Goal: Task Accomplishment & Management: Manage account settings

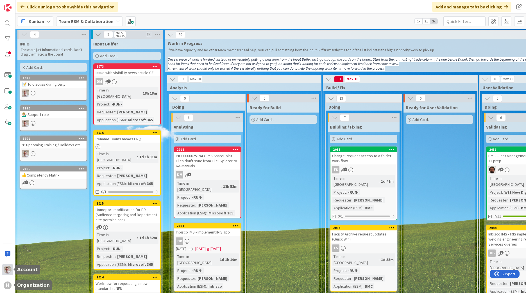
click at [12, 273] on div at bounding box center [7, 269] width 11 height 11
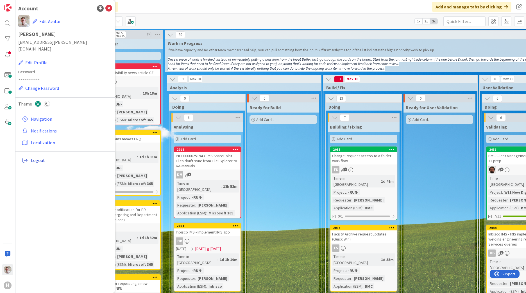
click at [34, 157] on span "Logout" at bounding box center [70, 160] width 79 height 7
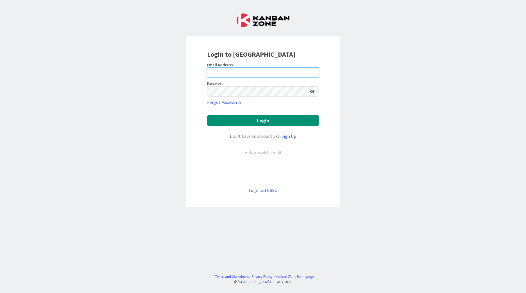
type input "[EMAIL_ADDRESS][PERSON_NAME][DOMAIN_NAME]"
click at [269, 191] on link "Login with SSO" at bounding box center [263, 191] width 29 height 6
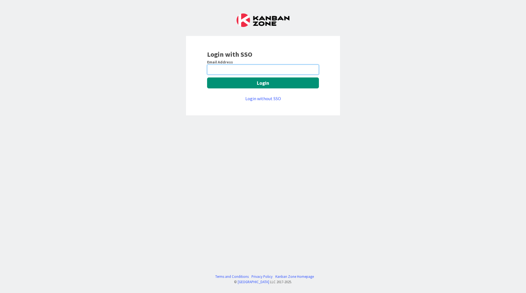
click at [229, 72] on input "email" at bounding box center [263, 70] width 112 height 10
type input "[EMAIL_ADDRESS][PERSON_NAME][DOMAIN_NAME]"
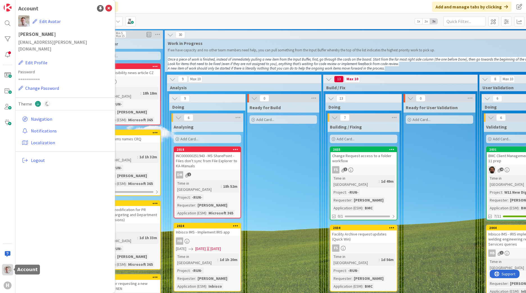
click at [8, 269] on img at bounding box center [8, 270] width 8 height 8
click at [110, 7] on icon at bounding box center [108, 8] width 7 height 7
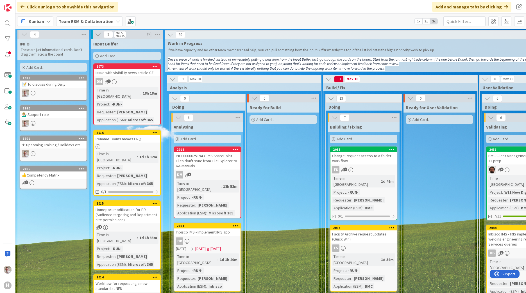
click at [88, 21] on b "Team ESM & Collaboration" at bounding box center [86, 22] width 55 height 6
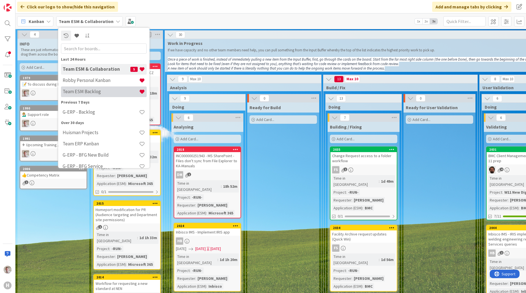
click at [89, 91] on h4 "Team ESM Backlog" at bounding box center [101, 92] width 76 height 6
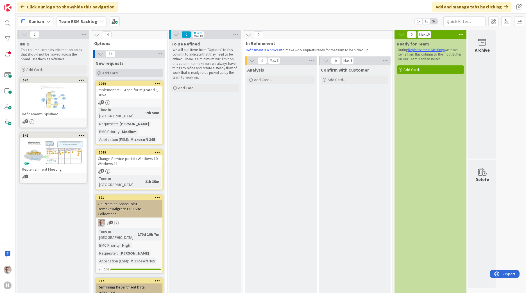
click at [116, 73] on span "Add Card..." at bounding box center [111, 72] width 18 height 5
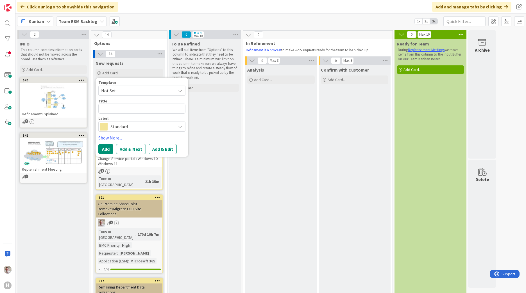
type textarea "x"
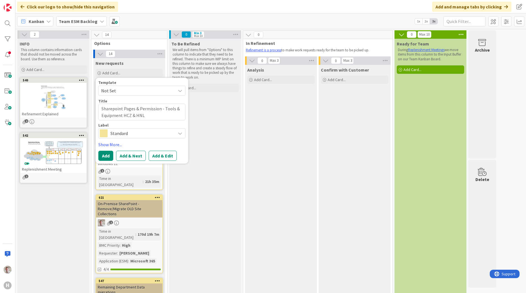
type textarea "Sharepoint Pages & Permission - Tools & Equipment HCZ & HNL"
click at [158, 156] on button "Add & Edit" at bounding box center [163, 156] width 28 height 10
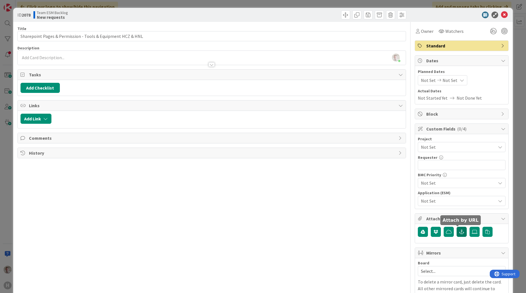
click at [459, 233] on icon "button" at bounding box center [461, 232] width 5 height 4
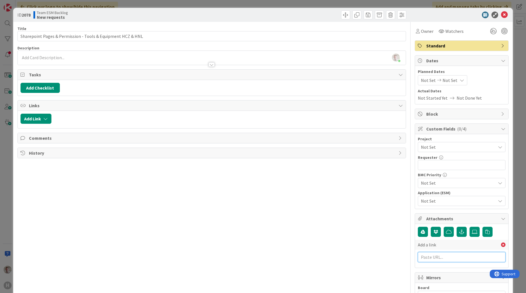
click at [425, 258] on input "text" at bounding box center [462, 257] width 88 height 10
paste input "https://huisman-smartit.onbmc.com/smartit/app/#/workorder/IDGF4KX6HRENQATDB457T…"
type input "https://huisman-smartit.onbmc.com/smartit/app/#/workorder/IDGF4KX6HRENQATDB457T…"
click at [432, 197] on span "Not Set" at bounding box center [457, 201] width 72 height 8
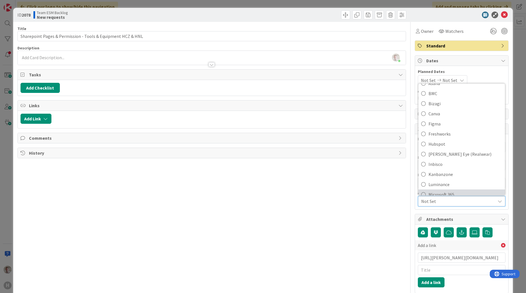
scroll to position [56, 0]
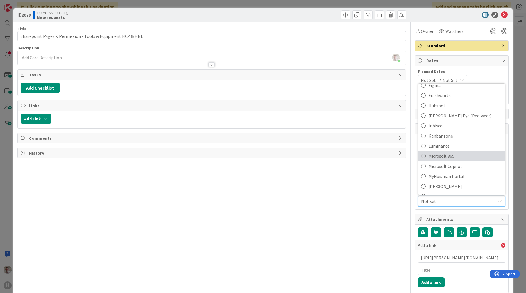
click at [437, 157] on span "Microsoft 365" at bounding box center [465, 156] width 74 height 8
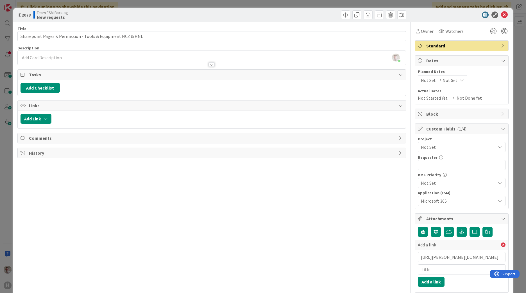
click at [438, 146] on span "Not Set" at bounding box center [457, 147] width 72 height 8
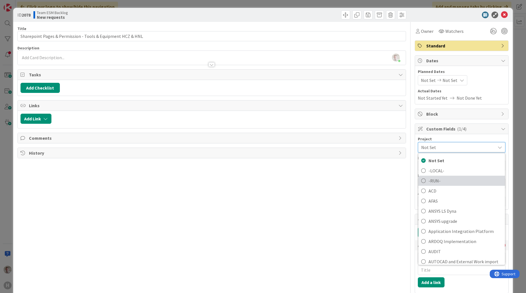
click at [431, 181] on span "-RUN-" at bounding box center [465, 181] width 74 height 8
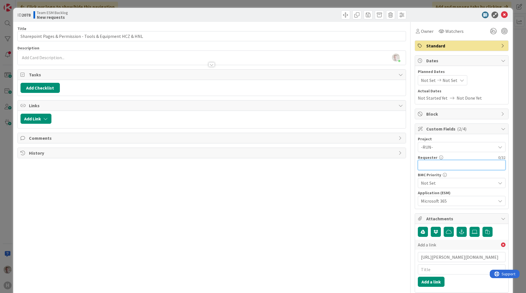
click at [432, 162] on input "text" at bounding box center [462, 165] width 88 height 10
click at [430, 163] on input "text" at bounding box center [462, 165] width 88 height 10
paste input "Tomas Strouhal"
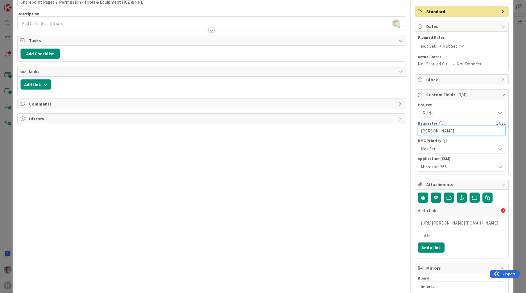
scroll to position [0, 0]
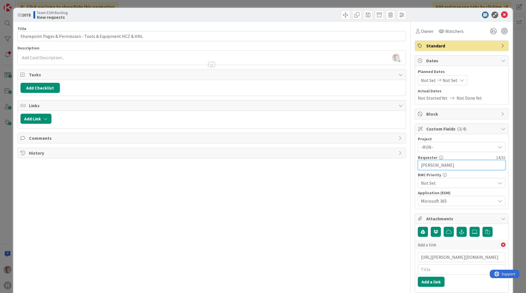
type input "Tomas Strouhal"
click at [353, 203] on div "Title 59 / 128 Sharepoint Pages & Permission - Tools & Equipment HCZ & HNL Desc…" at bounding box center [211, 242] width 388 height 440
click at [425, 271] on input "text" at bounding box center [462, 270] width 88 height 10
paste input "WO0000000367797"
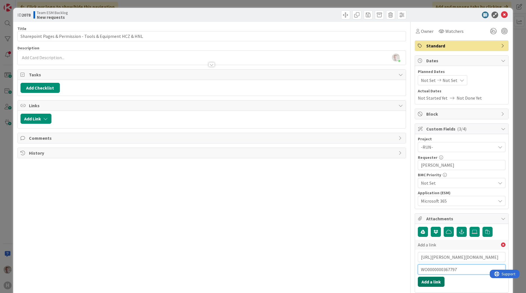
type input "WO0000000367797"
click at [431, 284] on button "Add a link" at bounding box center [431, 282] width 27 height 10
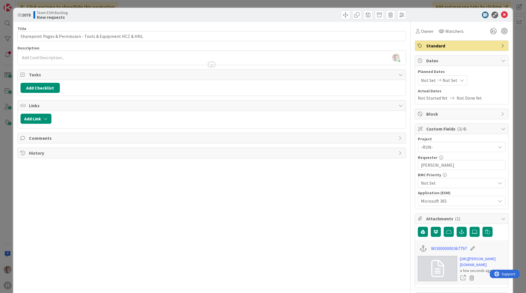
drag, startPoint x: 363, startPoint y: 252, endPoint x: 365, endPoint y: 244, distance: 8.6
click at [363, 252] on div "Title 59 / 128 Sharepoint Pages & Permission - Tools & Equipment HCZ & HNL Desc…" at bounding box center [211, 239] width 388 height 435
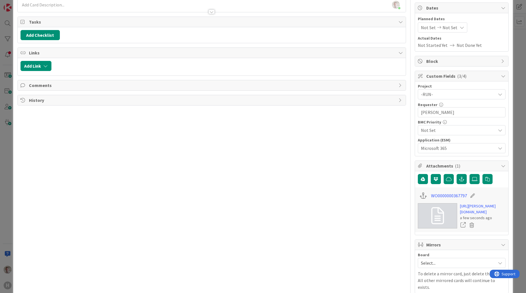
scroll to position [56, 0]
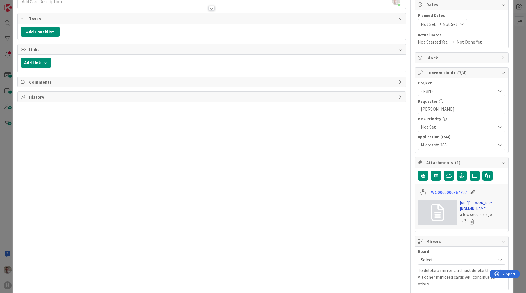
click at [496, 212] on link "https://huisman-smartit.onbmc.com/smartit/app/#/workorder/IDGF4KX6HRENQATDB457T…" at bounding box center [482, 206] width 45 height 12
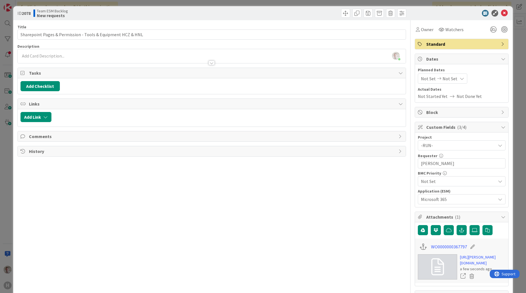
scroll to position [0, 0]
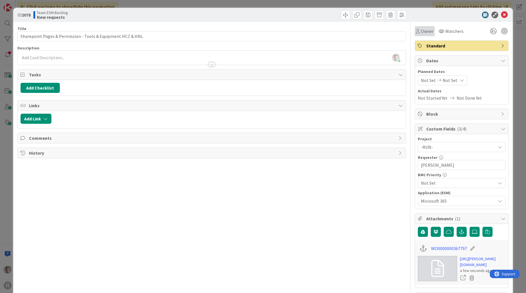
click at [422, 31] on span "Owner" at bounding box center [427, 31] width 13 height 7
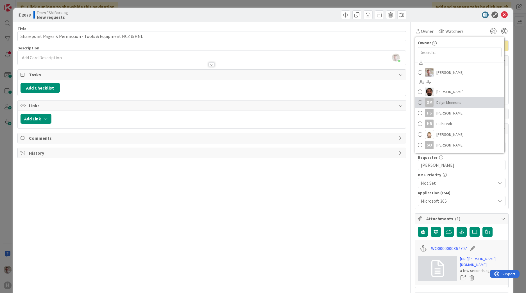
click at [443, 102] on span "Dalyn Mennens" at bounding box center [448, 102] width 25 height 8
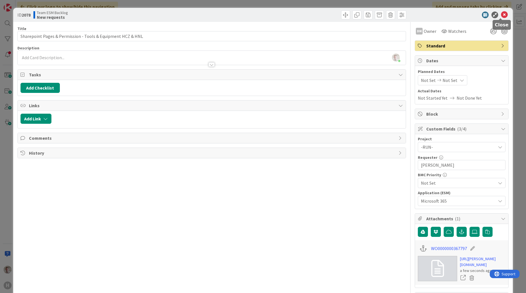
click at [501, 16] on icon at bounding box center [504, 15] width 7 height 7
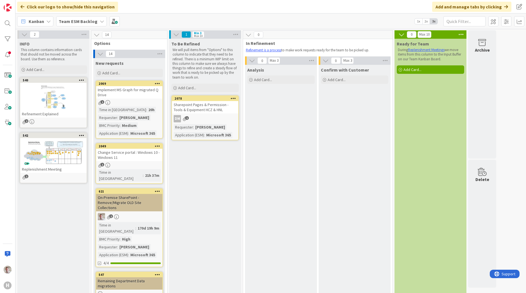
click at [37, 21] on span "Kanban" at bounding box center [36, 21] width 15 height 7
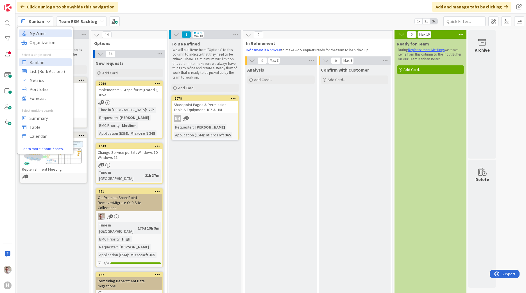
click at [42, 33] on span "My Zone" at bounding box center [49, 33] width 40 height 8
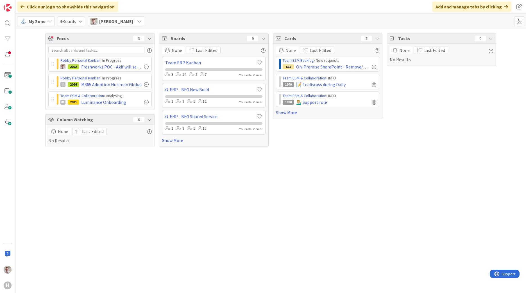
click at [290, 112] on link "Show More" at bounding box center [327, 112] width 103 height 7
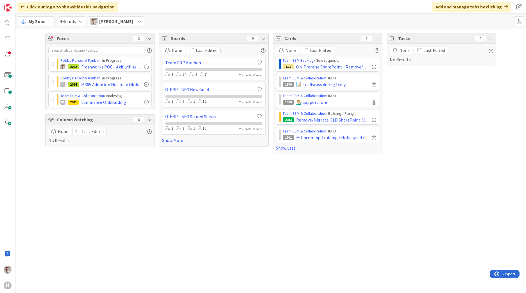
click at [39, 22] on span "My Zone" at bounding box center [37, 21] width 17 height 7
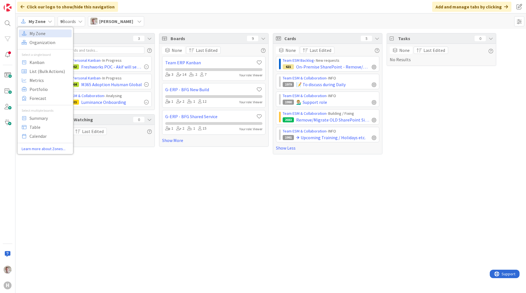
click at [39, 22] on span "My Zone" at bounding box center [37, 21] width 17 height 7
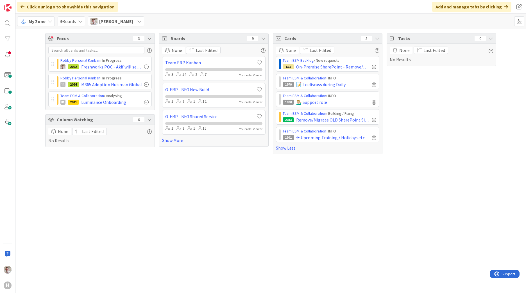
click at [81, 23] on icon at bounding box center [80, 21] width 4 height 4
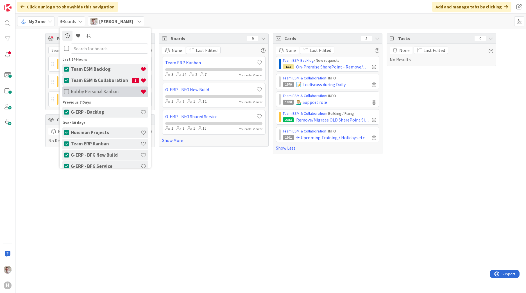
click at [67, 92] on icon at bounding box center [66, 92] width 5 height 6
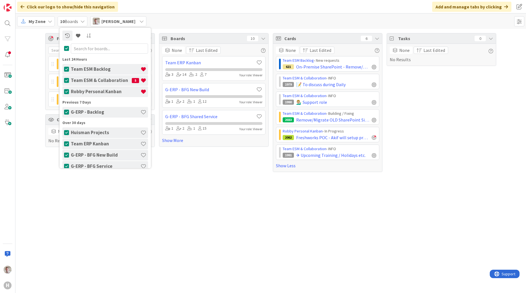
click at [199, 184] on div "Focus 3 Robby Personal Kanban › In Progress 2062 Freshworks POC - Akif will set…" at bounding box center [270, 161] width 510 height 264
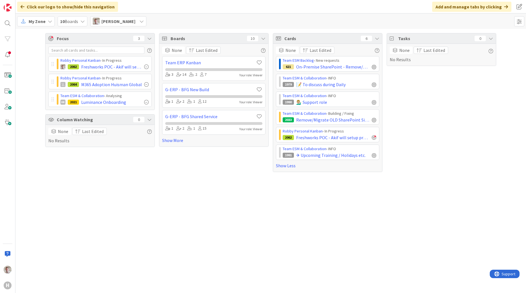
click at [68, 22] on span "10 Boards" at bounding box center [69, 21] width 18 height 7
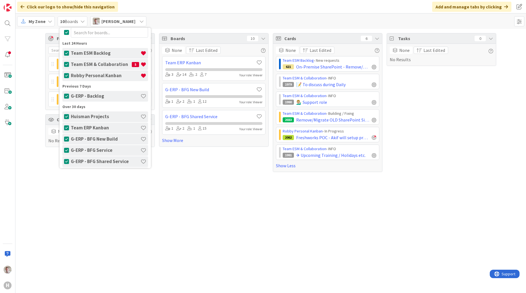
scroll to position [29, 0]
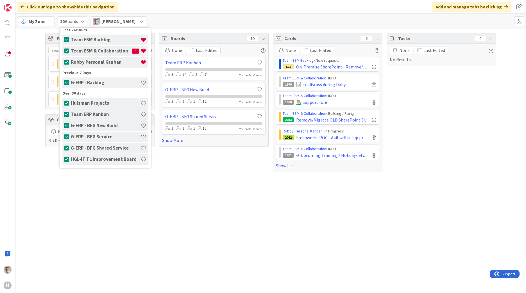
click at [65, 160] on icon at bounding box center [66, 160] width 5 height 6
click at [65, 148] on icon at bounding box center [66, 148] width 5 height 6
click at [64, 136] on icon at bounding box center [66, 137] width 5 height 6
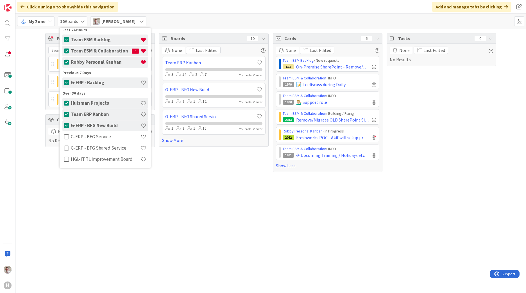
click at [64, 125] on icon at bounding box center [66, 126] width 5 height 6
click at [64, 113] on icon at bounding box center [66, 115] width 5 height 6
click at [64, 99] on button at bounding box center [66, 103] width 5 height 11
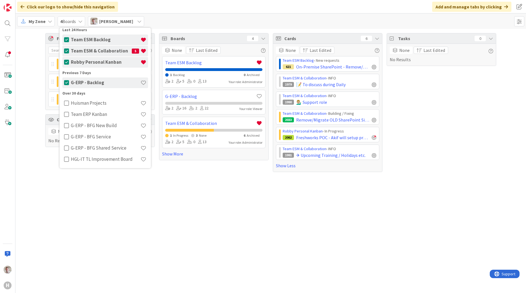
click at [265, 214] on div "Focus 3 Robby Personal Kanban › In Progress 2062 Freshworks POC - Akif will set…" at bounding box center [270, 161] width 510 height 264
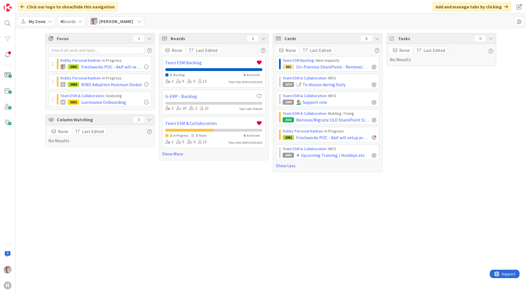
click at [77, 24] on div "4 Boards" at bounding box center [72, 21] width 28 height 10
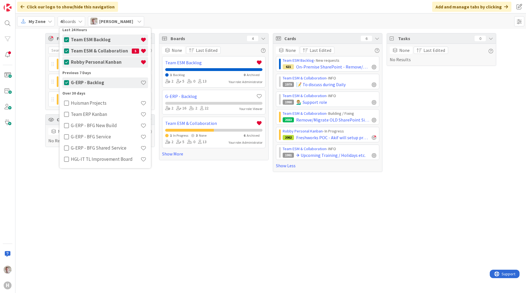
scroll to position [0, 0]
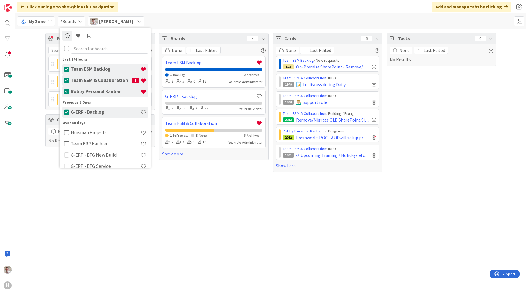
click at [66, 113] on icon at bounding box center [66, 113] width 5 height 6
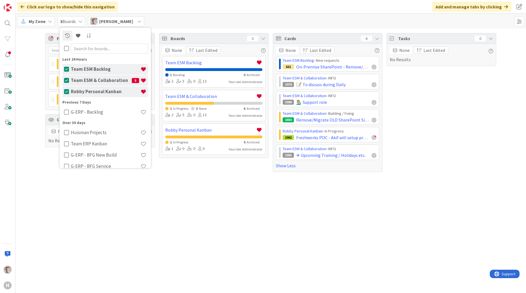
click at [205, 215] on div "Focus 3 Robby Personal Kanban › In Progress 2062 Freshworks POC - Akif will set…" at bounding box center [270, 161] width 510 height 264
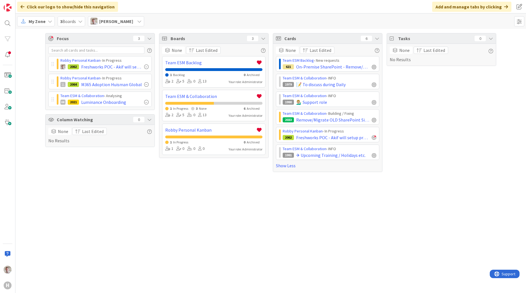
click at [304, 218] on div "Focus 3 Robby Personal Kanban › In Progress 2062 Freshworks POC - Akif will set…" at bounding box center [270, 161] width 510 height 264
click at [45, 20] on span "My Zone" at bounding box center [37, 21] width 17 height 7
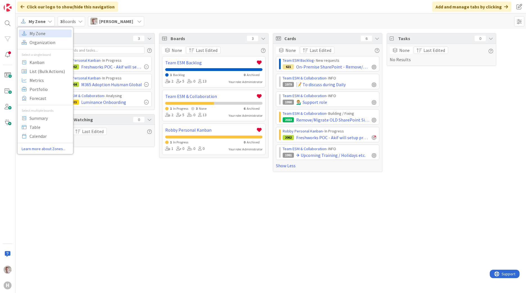
click at [73, 23] on span "3 Boards" at bounding box center [68, 21] width 16 height 7
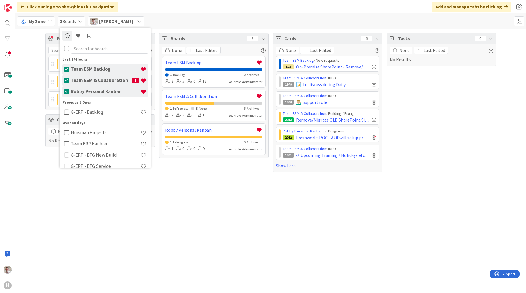
click at [34, 58] on div "Focus 3 Robby Personal Kanban › In Progress 2062 Freshworks POC - Akif will set…" at bounding box center [270, 102] width 510 height 147
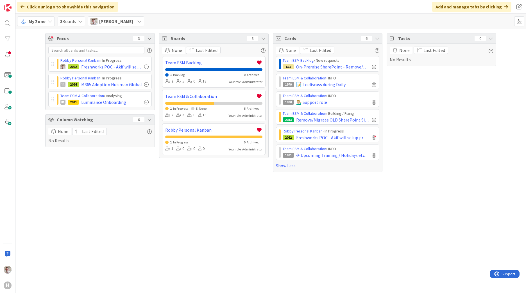
click at [46, 22] on div "My Zone" at bounding box center [36, 21] width 38 height 10
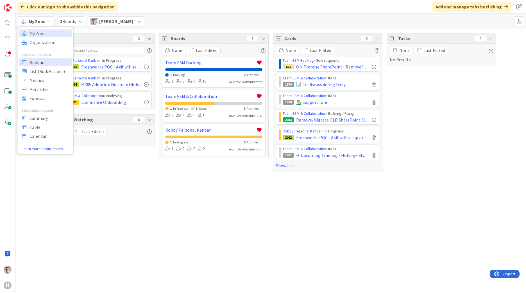
click at [44, 61] on span "Kanban" at bounding box center [49, 62] width 40 height 8
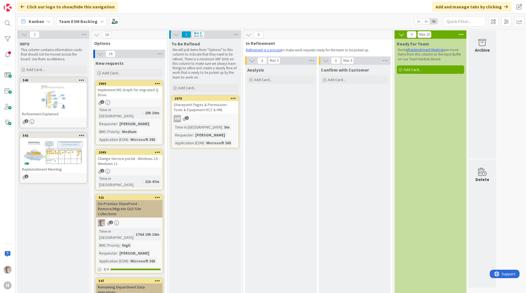
click at [83, 22] on b "Team ESM Backlog" at bounding box center [78, 22] width 39 height 6
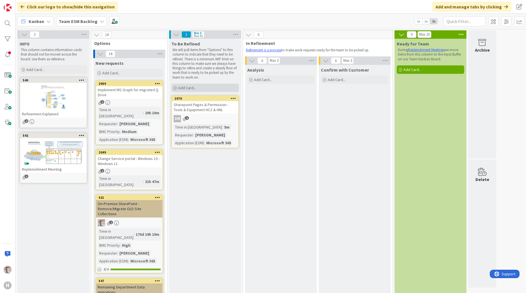
click at [183, 86] on span "Add Card..." at bounding box center [187, 87] width 18 height 5
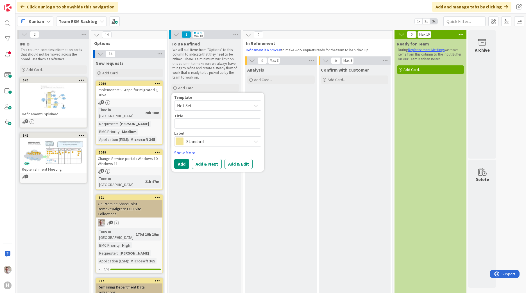
click at [184, 124] on textarea at bounding box center [217, 124] width 87 height 10
type textarea "x"
type textarea "Inbisco IMS - Create new task"
click at [192, 138] on span "Standard" at bounding box center [217, 142] width 62 height 8
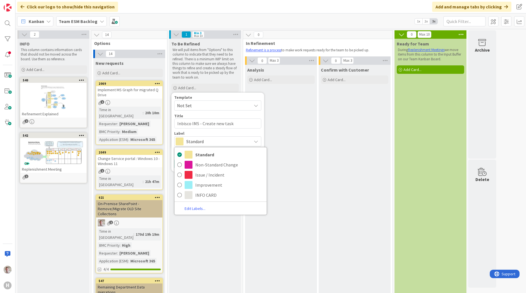
click at [204, 133] on div "Label" at bounding box center [217, 133] width 87 height 4
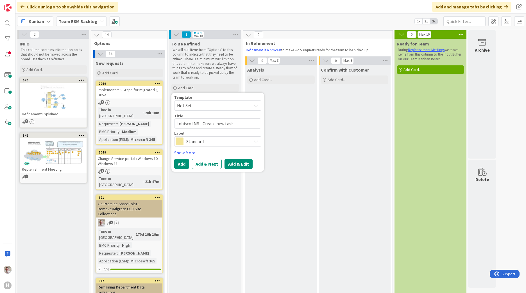
click at [240, 165] on button "Add & Edit" at bounding box center [238, 164] width 28 height 10
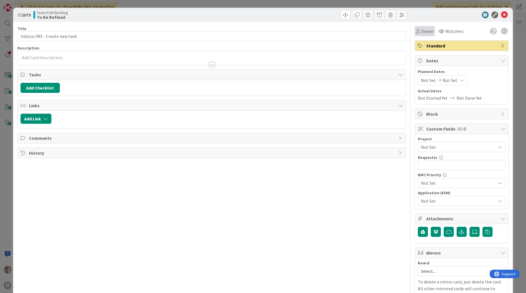
click at [423, 35] on div "Owner" at bounding box center [424, 31] width 20 height 10
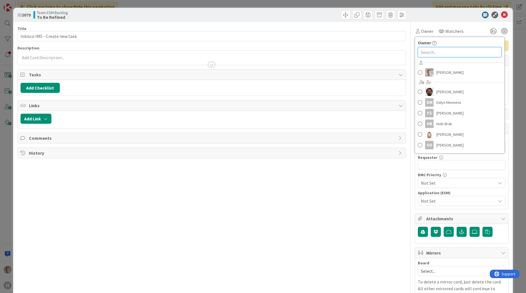
click at [434, 53] on input "text" at bounding box center [460, 52] width 84 height 10
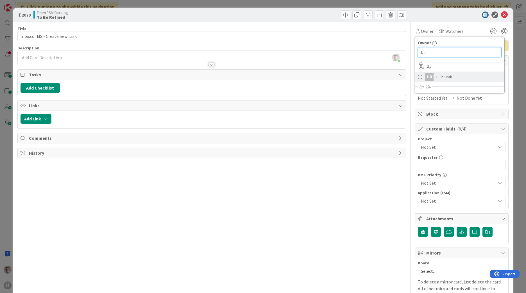
type input "br"
click at [430, 74] on link "HB Huib Brak" at bounding box center [459, 77] width 89 height 11
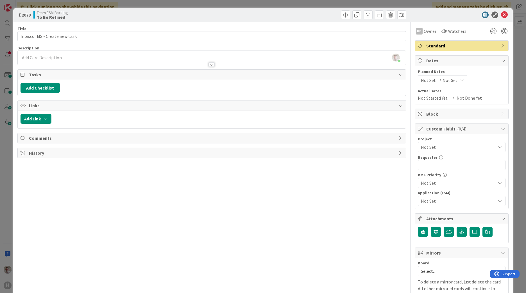
drag, startPoint x: 162, startPoint y: 202, endPoint x: 162, endPoint y: 199, distance: 2.8
click at [162, 202] on div "Title 29 / 128 Inbisco IMS - Create new task Description Robby de Bie just join…" at bounding box center [211, 217] width 388 height 391
click at [38, 59] on div "Robby de Bie just joined" at bounding box center [212, 58] width 388 height 14
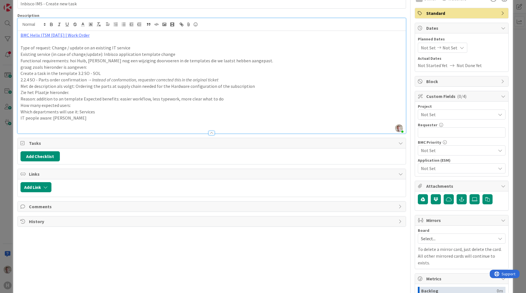
scroll to position [84, 0]
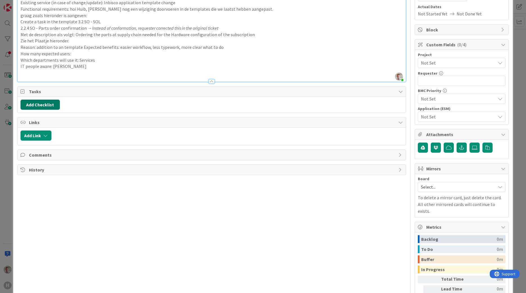
click at [29, 103] on button "Add Checklist" at bounding box center [40, 105] width 39 height 10
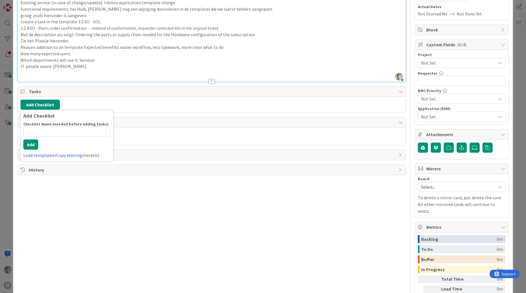
type input "[text]"
drag, startPoint x: 37, startPoint y: 134, endPoint x: 0, endPoint y: 125, distance: 38.1
click at [0, 125] on html "H Click our logo to show/hide this navigation Add and manage tabs by clicking K…" at bounding box center [263, 146] width 526 height 293
click at [36, 135] on input at bounding box center [66, 132] width 87 height 10
type input "Sub-tasks"
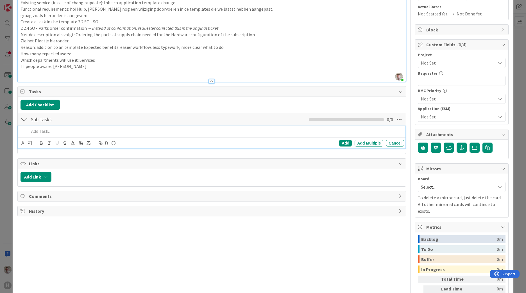
paste div
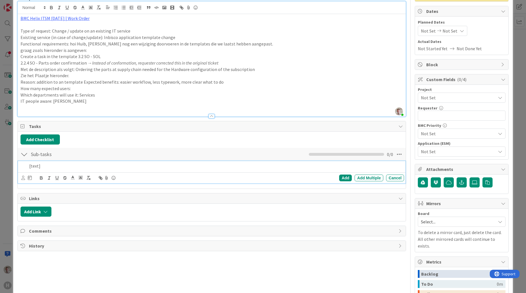
scroll to position [0, 0]
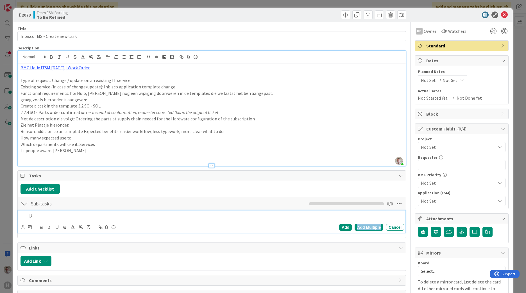
click at [365, 226] on div "Add Multiple" at bounding box center [368, 227] width 29 height 7
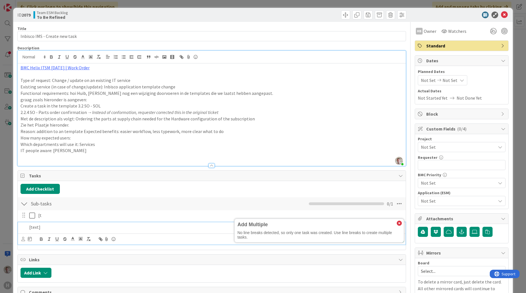
click at [35, 228] on p "[text]" at bounding box center [215, 227] width 372 height 6
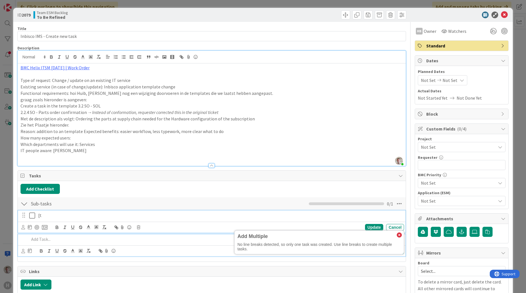
click at [49, 217] on p "[t" at bounding box center [219, 215] width 363 height 6
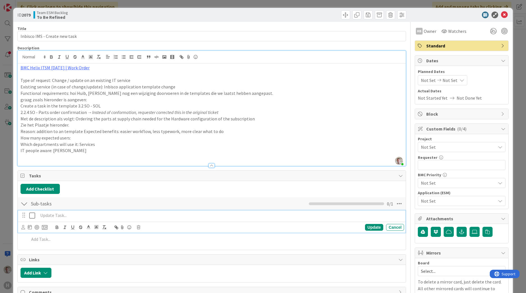
click at [43, 218] on p at bounding box center [219, 215] width 363 height 6
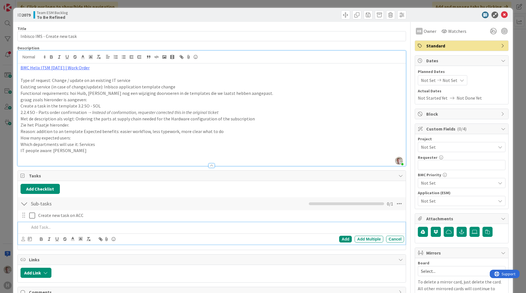
click at [45, 226] on p at bounding box center [215, 227] width 372 height 6
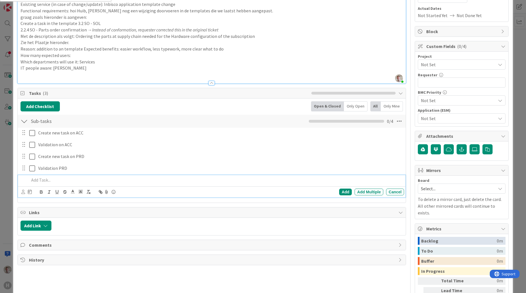
scroll to position [84, 0]
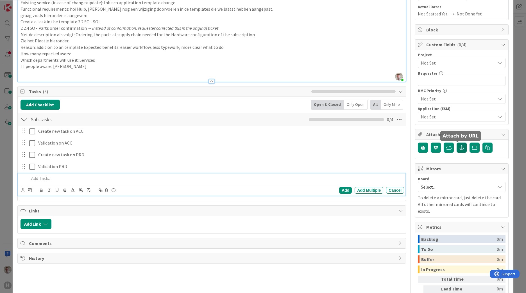
click at [459, 147] on icon "button" at bounding box center [461, 147] width 5 height 4
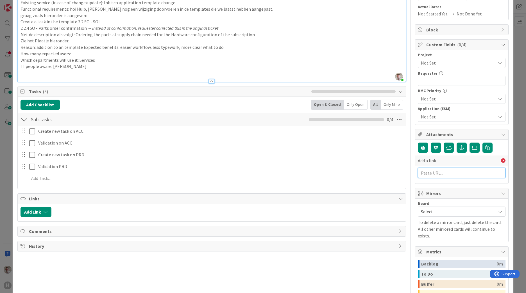
click at [429, 174] on input "text" at bounding box center [462, 173] width 88 height 10
paste input "https://huisman-smartit.onbmc.com/smartit/app/#/workorder/AGGHEXFAF704DATCSG6QT…"
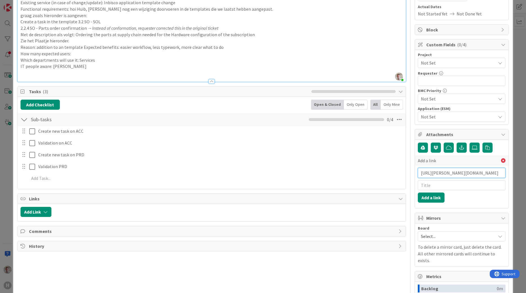
type input "https://huisman-smartit.onbmc.com/smartit/app/#/workorder/AGGHEXFAF704DATCSG6QT…"
click at [430, 186] on input "text" at bounding box center [462, 185] width 88 height 10
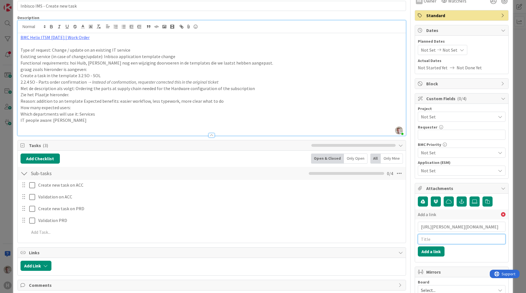
scroll to position [0, 0]
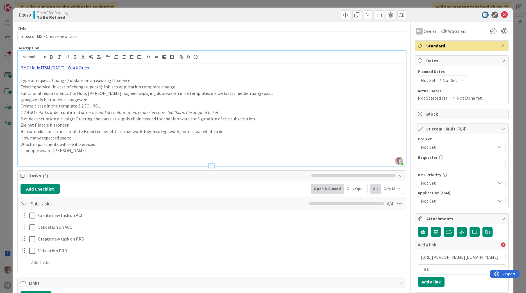
click at [67, 66] on link "BMC Helix ITSM 23.3.02 | Work Order" at bounding box center [55, 68] width 69 height 6
click at [68, 67] on link "BMC Helix ITSM 23.3.02 | Work Order" at bounding box center [55, 68] width 69 height 6
click at [54, 78] on link "https://huisman-smartit.onbmc.com/smartit/app/#/workorder/AGGHEXFAF704DATCSG6QT…" at bounding box center [50, 78] width 56 height 7
click at [429, 273] on input "text" at bounding box center [462, 270] width 88 height 10
paste input "WO0000000367438"
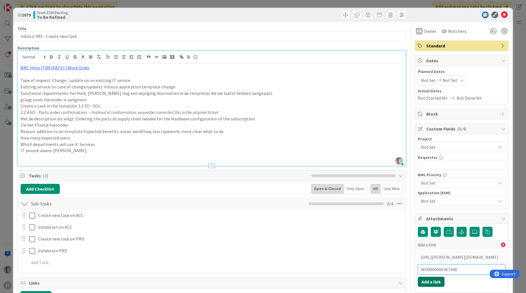
type input "WO0000000367438"
click at [429, 278] on button "Add a link" at bounding box center [431, 282] width 27 height 10
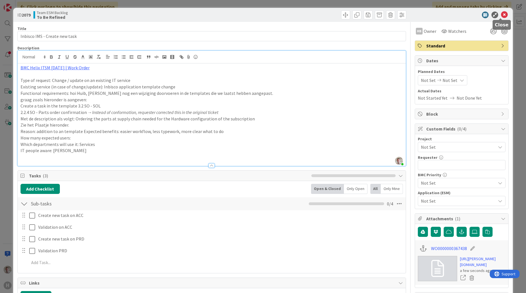
click at [502, 14] on icon at bounding box center [504, 15] width 7 height 7
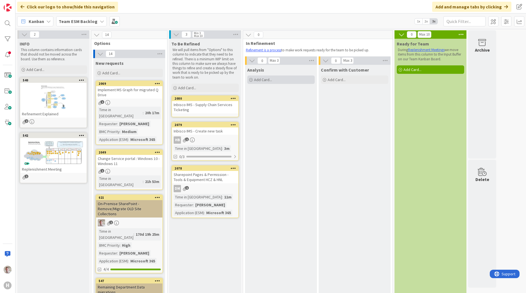
click at [255, 78] on span "Add Card..." at bounding box center [263, 79] width 18 height 5
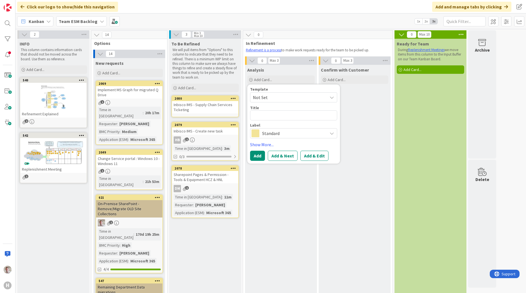
click at [260, 120] on textarea at bounding box center [293, 115] width 87 height 10
type textarea "x"
type textarea "PWA retirement September 30, 2026"
click at [268, 99] on span "Not Set" at bounding box center [288, 97] width 70 height 7
click at [313, 160] on button "Add & Edit" at bounding box center [314, 156] width 28 height 10
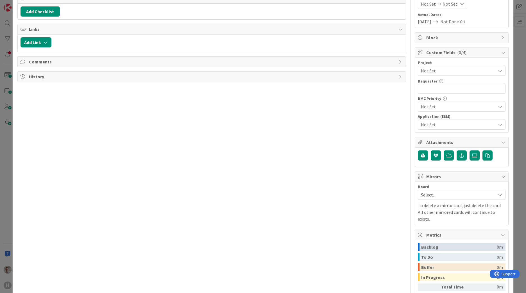
scroll to position [84, 0]
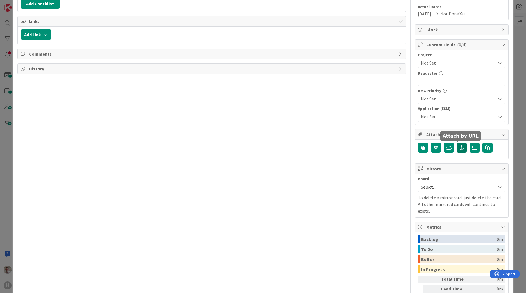
click at [457, 151] on button "button" at bounding box center [461, 148] width 10 height 10
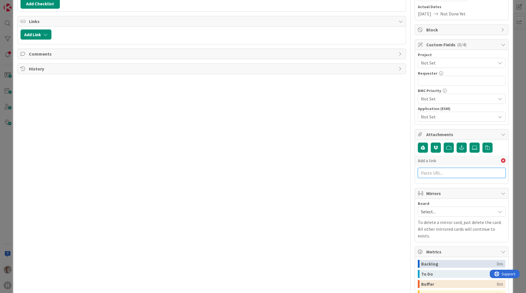
click at [429, 172] on input "text" at bounding box center [462, 173] width 88 height 10
paste input "https://techcommunity.microsoft.com/blog/plannerblog/microsoft-project-online-i…"
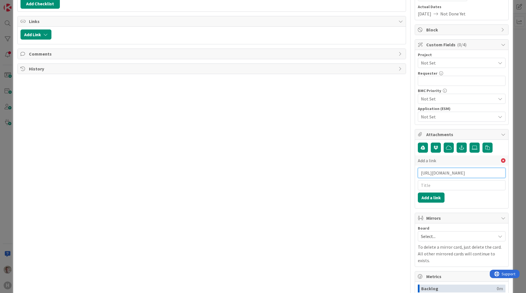
scroll to position [0, 156]
type input "https://techcommunity.microsoft.com/blog/plannerblog/microsoft-project-online-i…"
click at [429, 186] on input "text" at bounding box center [462, 185] width 88 height 10
type input "MS announcement"
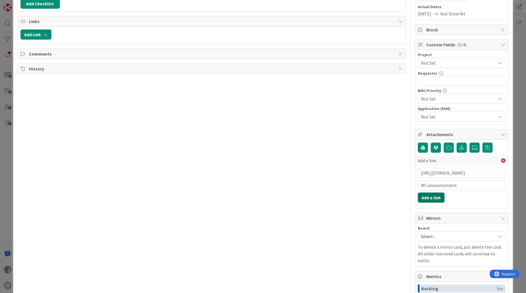
click at [429, 196] on button "Add a link" at bounding box center [431, 198] width 27 height 10
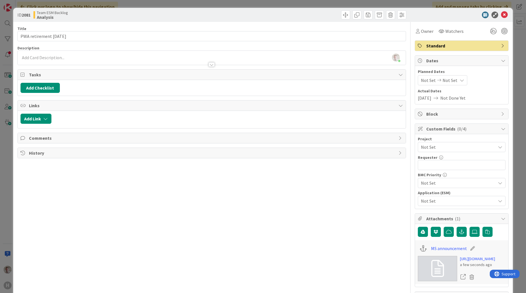
click at [24, 139] on icon at bounding box center [24, 138] width 6 height 4
click at [34, 153] on button "Add Comment" at bounding box center [39, 151] width 36 height 10
click at [33, 170] on p at bounding box center [211, 170] width 377 height 6
click at [29, 192] on button "Add" at bounding box center [27, 193] width 12 height 7
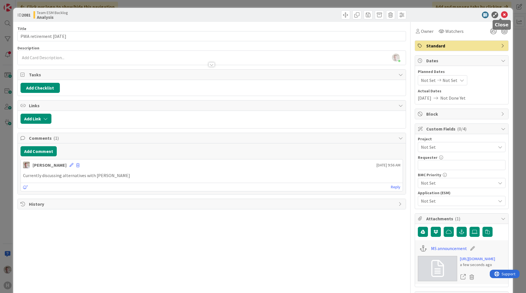
click at [501, 16] on icon at bounding box center [504, 15] width 7 height 7
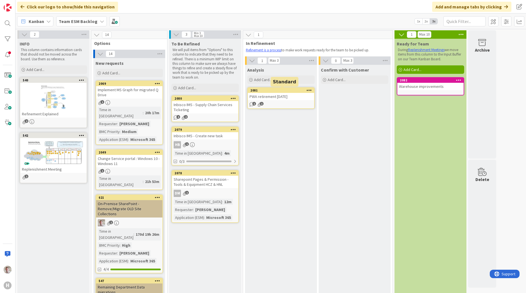
click at [279, 99] on div "PWA retirement September 30, 2026" at bounding box center [281, 96] width 66 height 7
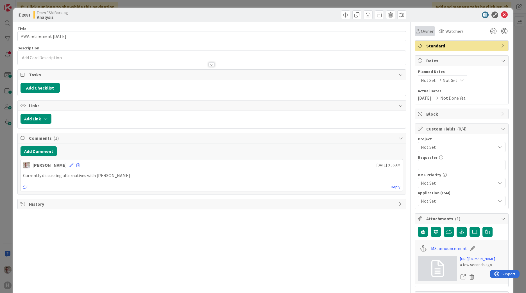
click at [424, 32] on span "Owner" at bounding box center [427, 31] width 13 height 7
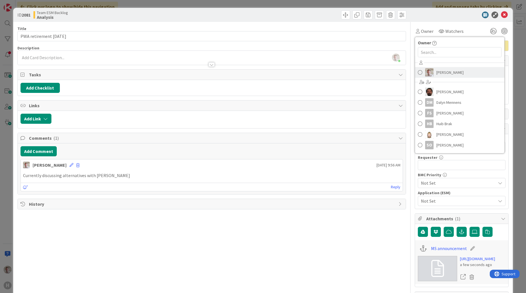
click at [439, 73] on span "[PERSON_NAME]" at bounding box center [449, 72] width 27 height 8
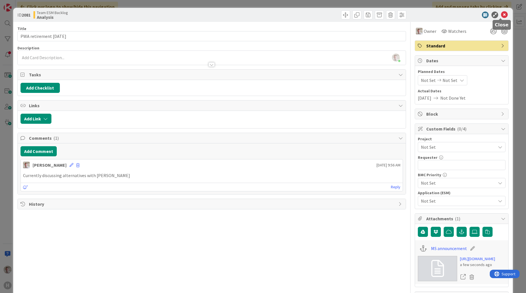
drag, startPoint x: 502, startPoint y: 15, endPoint x: 495, endPoint y: 13, distance: 7.2
click at [501, 15] on icon at bounding box center [504, 15] width 7 height 7
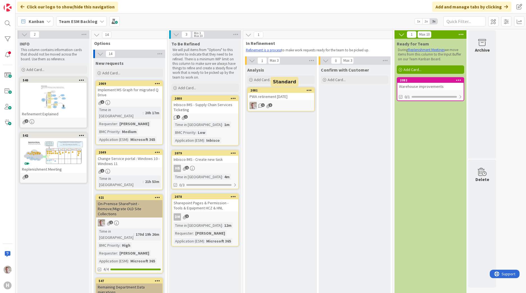
click at [280, 91] on div "2081" at bounding box center [282, 90] width 64 height 4
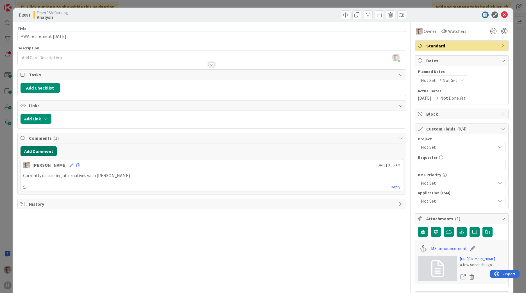
click at [44, 153] on button "Add Comment" at bounding box center [39, 151] width 36 height 10
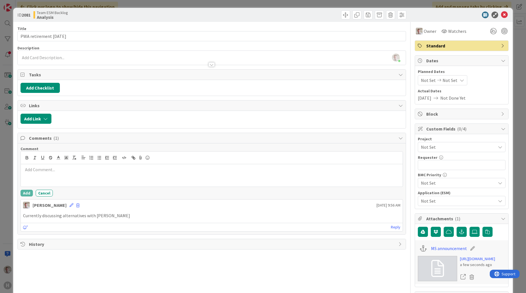
click at [40, 175] on div at bounding box center [212, 175] width 382 height 22
click at [32, 170] on p at bounding box center [211, 170] width 377 height 6
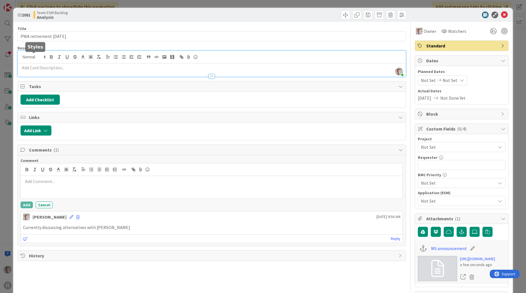
click at [29, 58] on div "Robby de Bie just joined" at bounding box center [212, 64] width 388 height 26
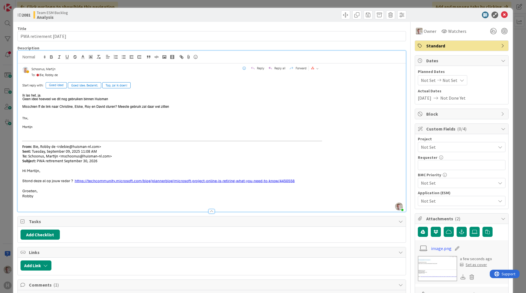
drag, startPoint x: 386, startPoint y: 135, endPoint x: 394, endPoint y: 101, distance: 35.3
click at [386, 133] on p at bounding box center [212, 136] width 382 height 142
click at [501, 14] on icon at bounding box center [504, 15] width 7 height 7
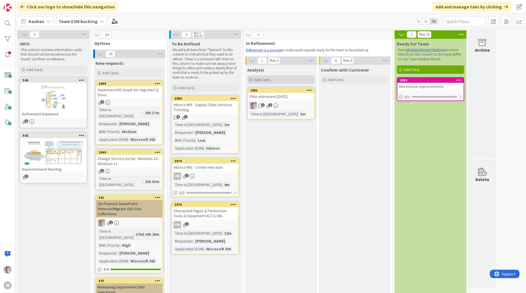
click at [261, 78] on span "Add Card..." at bounding box center [263, 79] width 18 height 5
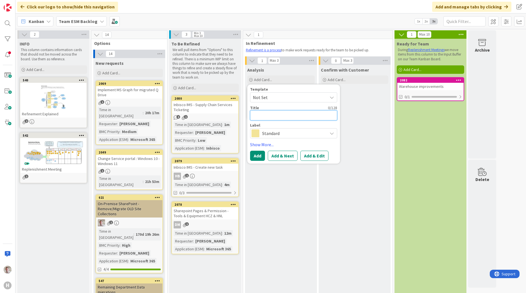
click at [265, 117] on textarea at bounding box center [293, 115] width 87 height 10
paste textarea "Public Folders // New Outlook compatibility"
type textarea "x"
type textarea "Public Folders // New Outlook compatibility"
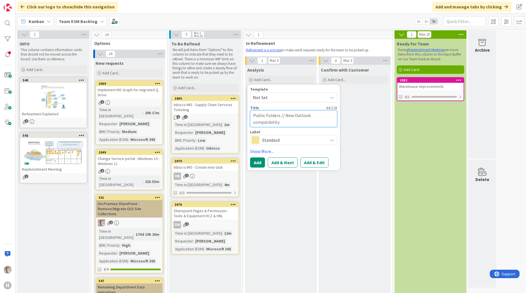
type textarea "x"
type textarea "Public Folders // New Outlook compatibility"
drag, startPoint x: 311, startPoint y: 163, endPoint x: 286, endPoint y: 140, distance: 33.8
click at [311, 163] on button "Add & Edit" at bounding box center [314, 163] width 28 height 10
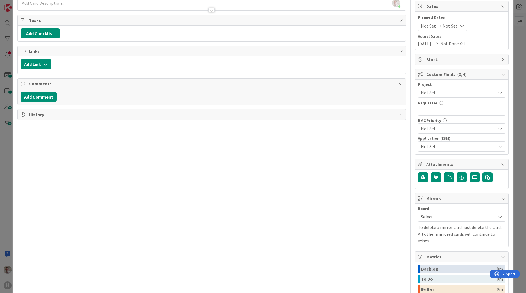
scroll to position [56, 0]
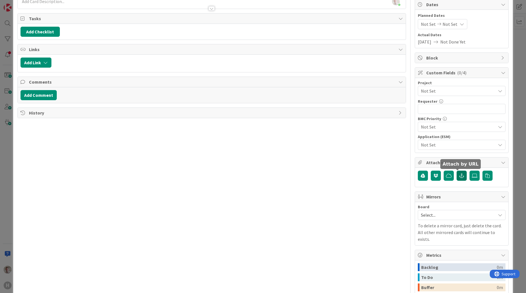
click at [456, 177] on button "button" at bounding box center [461, 176] width 10 height 10
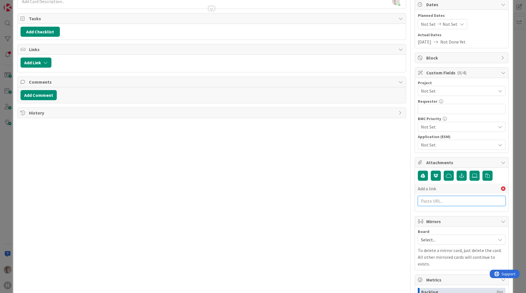
click at [438, 197] on input "text" at bounding box center [462, 201] width 88 height 10
paste input "https://huisman-smartit.onbmc.com/smartit/app/#/incident/AGGGSPRFBRQVHASWVAROSW…"
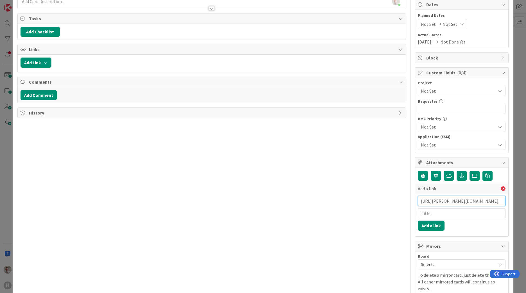
type input "https://huisman-smartit.onbmc.com/smartit/app/#/incident/AGGGSPRFBRQVHASWVAROSW…"
click at [431, 216] on input "text" at bounding box center [462, 213] width 88 height 10
paste input "INC000000247896"
type input "INC000000247896"
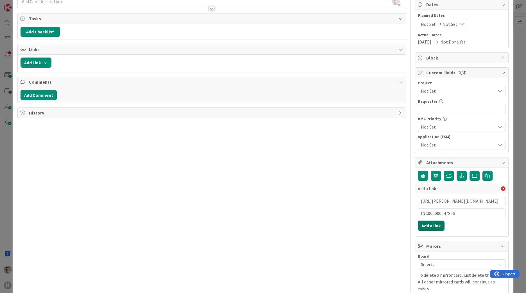
click at [431, 223] on button "Add a link" at bounding box center [431, 226] width 27 height 10
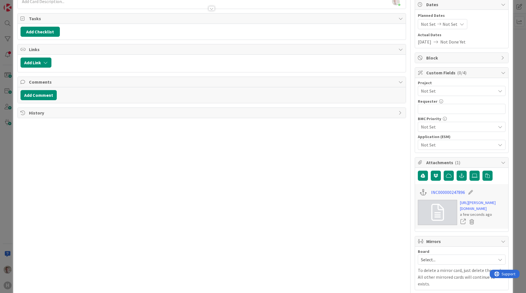
click at [423, 148] on span "Not Set" at bounding box center [457, 145] width 72 height 8
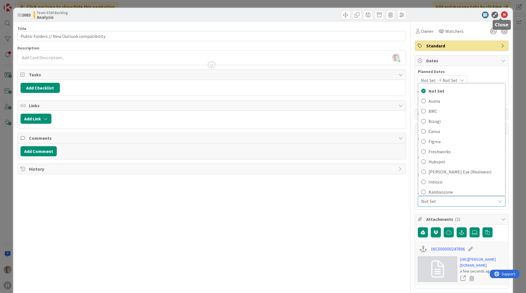
click at [501, 16] on icon at bounding box center [504, 15] width 7 height 7
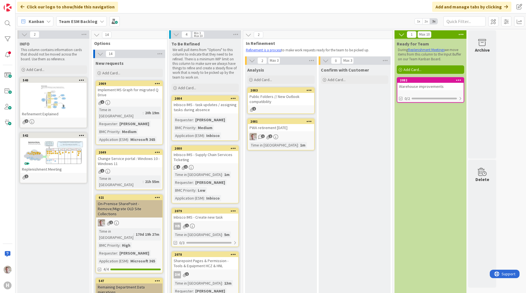
click at [268, 99] on div "Public Folders // New Outlook compatibility" at bounding box center [281, 99] width 66 height 12
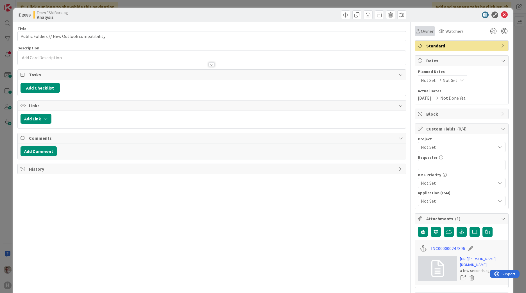
click at [422, 32] on span "Owner" at bounding box center [427, 31] width 13 height 7
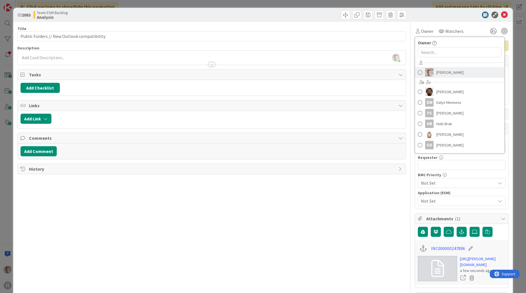
click at [439, 71] on span "[PERSON_NAME]" at bounding box center [449, 72] width 27 height 8
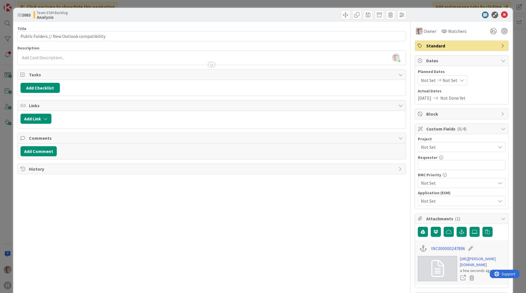
click at [38, 58] on div "Robby de Bie just joined" at bounding box center [212, 58] width 388 height 14
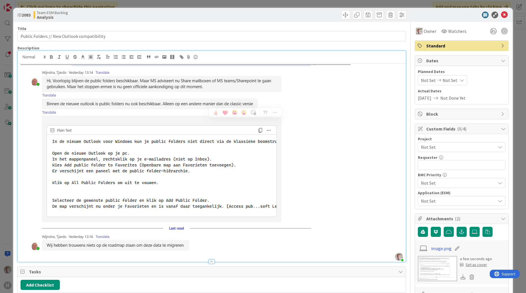
click at [368, 43] on div "Title 44 / 128 Public Folders // New Outlook compatibility Description Robby de…" at bounding box center [211, 263] width 388 height 482
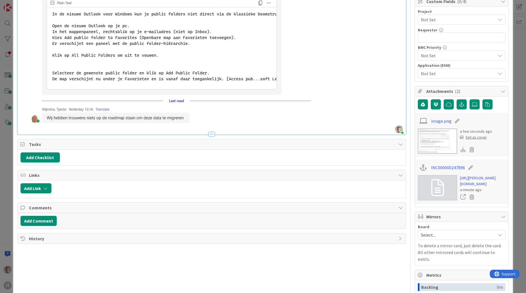
scroll to position [9, 0]
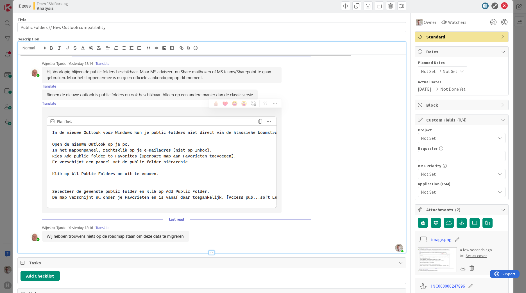
click at [330, 179] on img at bounding box center [186, 152] width 330 height 192
click at [340, 198] on img at bounding box center [186, 152] width 330 height 192
click at [357, 194] on p at bounding box center [212, 152] width 382 height 192
click at [369, 198] on p at bounding box center [212, 152] width 382 height 192
click at [352, 200] on p at bounding box center [212, 152] width 382 height 192
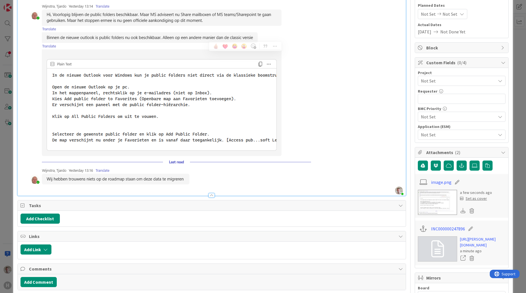
scroll to position [149, 0]
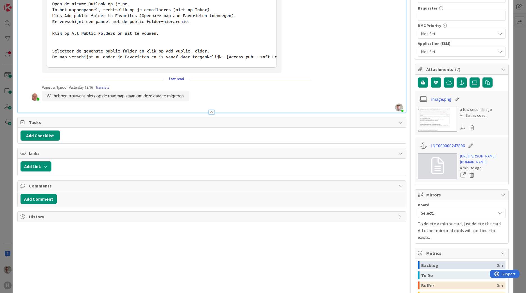
click at [367, 101] on p at bounding box center [212, 11] width 382 height 192
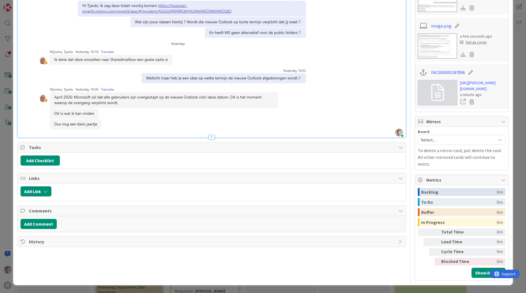
scroll to position [280, 0]
click at [41, 219] on button "Add Comment" at bounding box center [39, 224] width 36 height 10
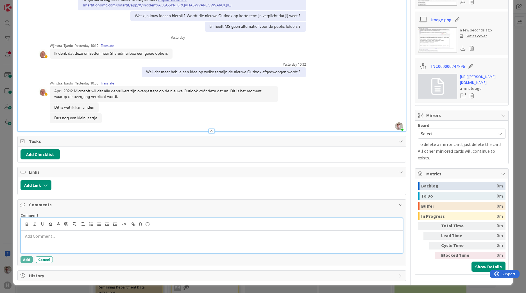
click at [50, 241] on div at bounding box center [212, 242] width 382 height 22
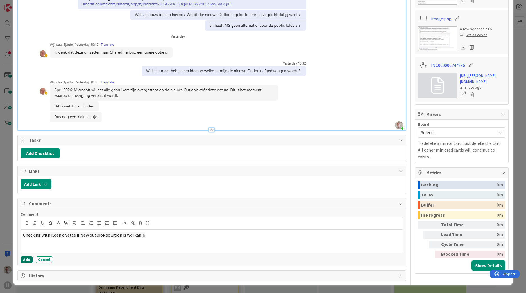
click at [29, 257] on button "Add" at bounding box center [27, 259] width 12 height 7
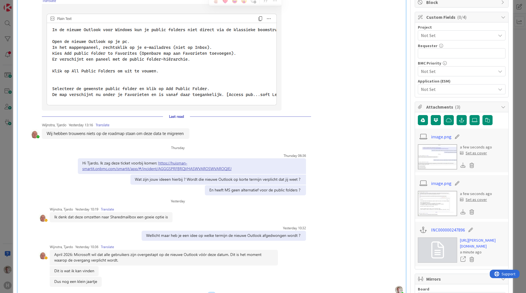
scroll to position [0, 0]
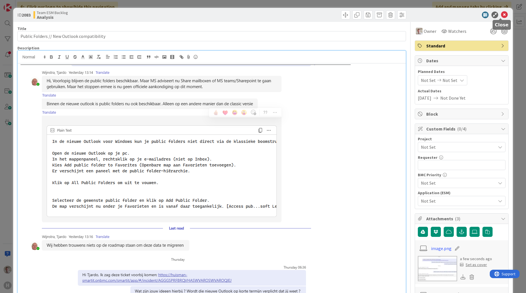
click at [501, 17] on icon at bounding box center [504, 15] width 7 height 7
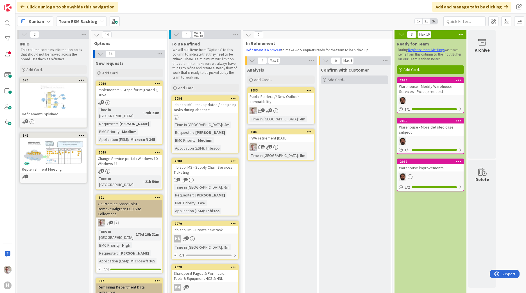
click at [337, 81] on span "Add Card..." at bounding box center [336, 79] width 18 height 5
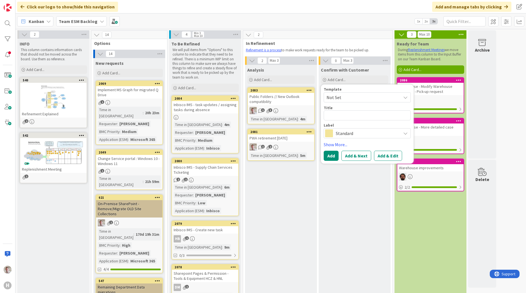
click at [348, 116] on textarea at bounding box center [367, 115] width 87 height 10
type textarea "x"
type textarea "https://huisman-smartit.onbmc.com/smartit/app/#/workorder/AGGEFRDUJONBTASYDPAUS…"
paste textarea "Assignment request workflow change - Remove obsolete tasks"
type textarea "x"
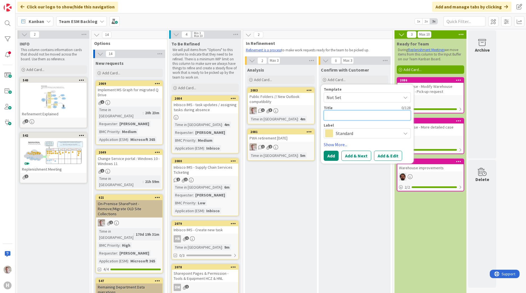
type textarea "Assignment request workflow change - Remove obsolete tasks"
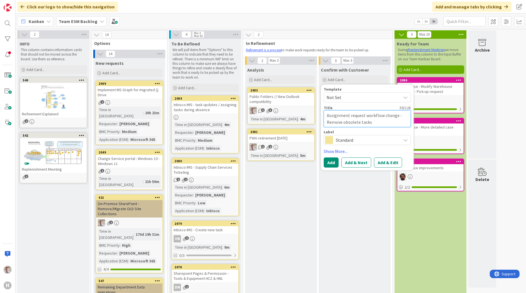
type textarea "x"
type textarea "Assignment request workflow change - Remove obsolete tasks"
click at [379, 163] on button "Add & Edit" at bounding box center [388, 163] width 28 height 10
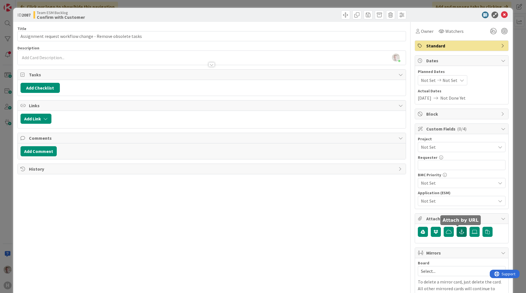
click at [459, 230] on icon "button" at bounding box center [461, 232] width 5 height 4
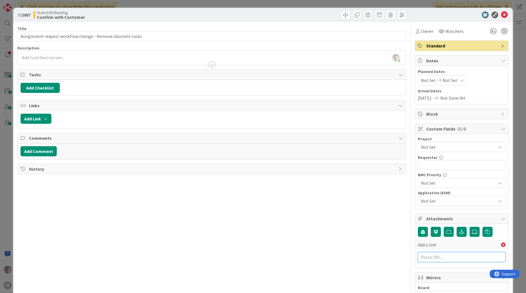
click at [423, 256] on input "text" at bounding box center [462, 257] width 88 height 10
paste input "https://huisman-smartit.onbmc.com/smartit/app/#/workorder/AGGEFRDUJONBTASYDPAUS…"
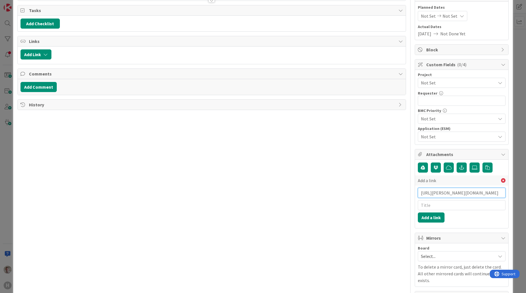
scroll to position [84, 0]
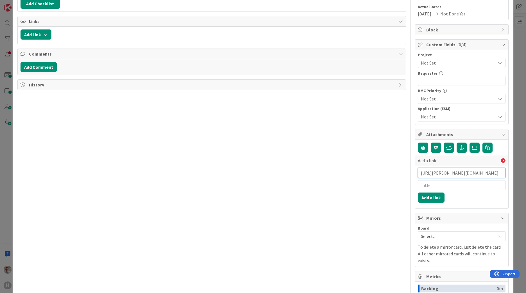
type input "https://huisman-smartit.onbmc.com/smartit/app/#/workorder/AGGEFRDUJONBTASYDPAUS…"
click at [423, 181] on input "text" at bounding box center [462, 185] width 88 height 10
click at [427, 186] on input "text" at bounding box center [462, 185] width 88 height 10
paste input "WO0000000328963"
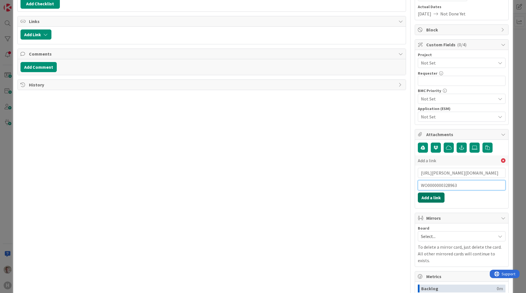
type input "WO0000000328963"
click at [425, 197] on button "Add a link" at bounding box center [431, 198] width 27 height 10
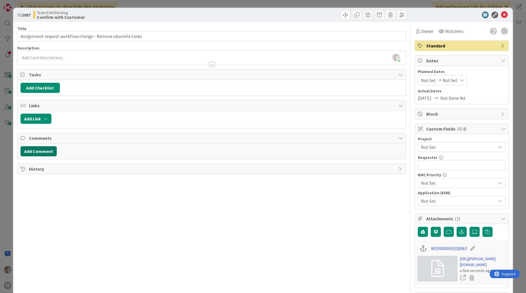
click at [39, 152] on button "Add Comment" at bounding box center [39, 151] width 36 height 10
click at [40, 170] on p at bounding box center [211, 170] width 377 height 6
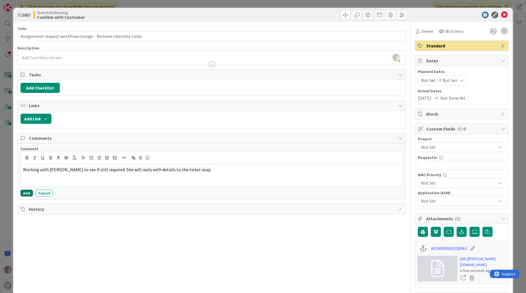
click at [24, 193] on button "Add" at bounding box center [27, 193] width 12 height 7
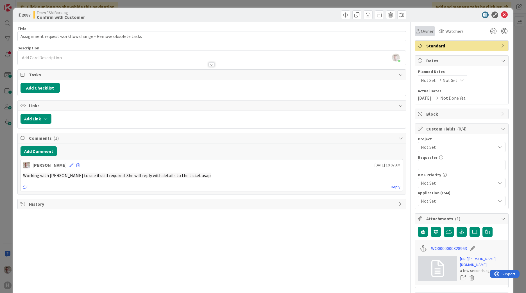
click at [422, 31] on span "Owner" at bounding box center [427, 31] width 13 height 7
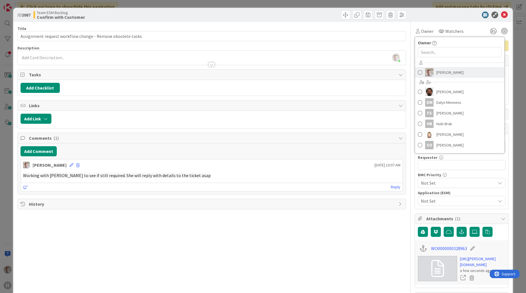
click at [443, 74] on span "[PERSON_NAME]" at bounding box center [449, 72] width 27 height 8
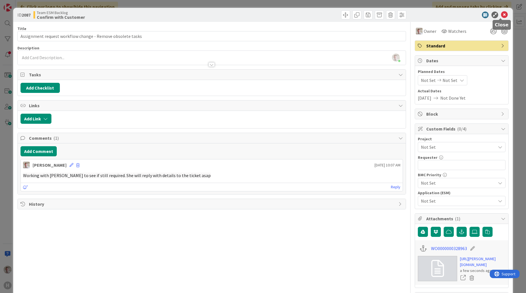
click at [502, 14] on icon at bounding box center [504, 15] width 7 height 7
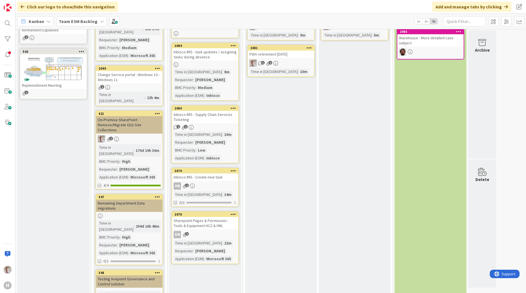
scroll to position [84, 0]
click at [210, 112] on div "Inbisco IMS - Supply Chain Services Ticketing" at bounding box center [205, 117] width 66 height 12
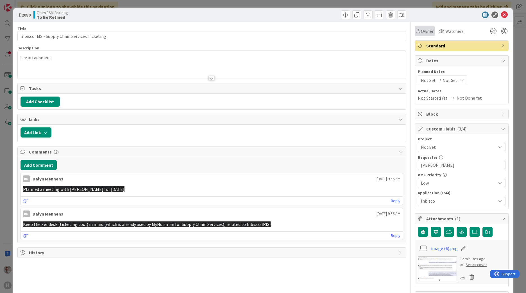
click at [421, 31] on span "Owner" at bounding box center [427, 31] width 13 height 7
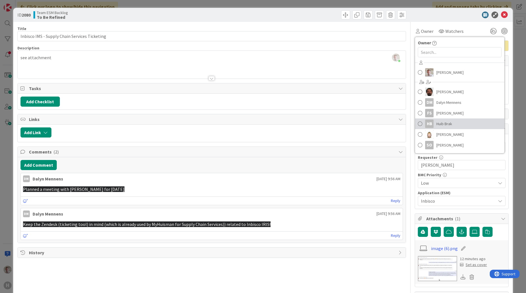
click at [436, 122] on span "Huib Brak" at bounding box center [444, 124] width 16 height 8
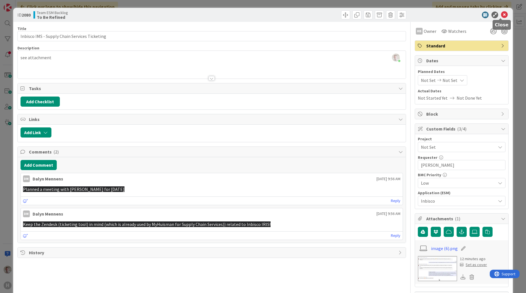
click at [500, 18] on div at bounding box center [500, 19] width 4 height 2
click at [502, 13] on icon at bounding box center [504, 15] width 7 height 7
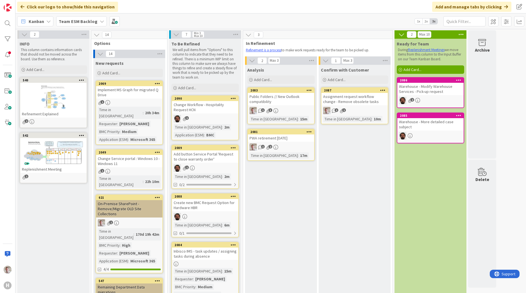
click at [79, 22] on b "Team ESM Backlog" at bounding box center [78, 22] width 39 height 6
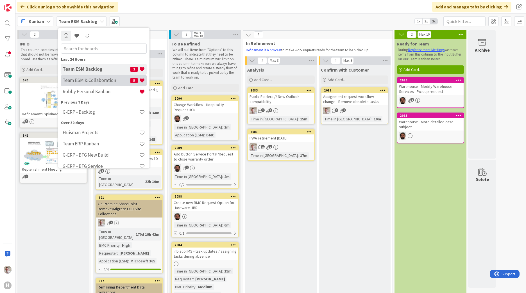
click at [111, 83] on h4 "Team ESM & Collaboration" at bounding box center [97, 81] width 68 height 6
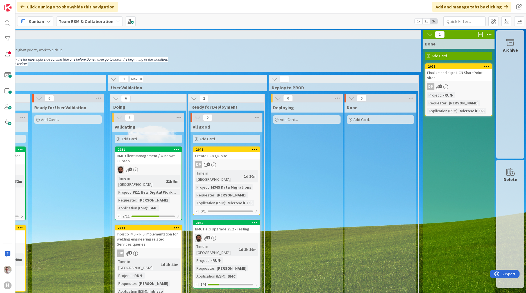
scroll to position [0, 370]
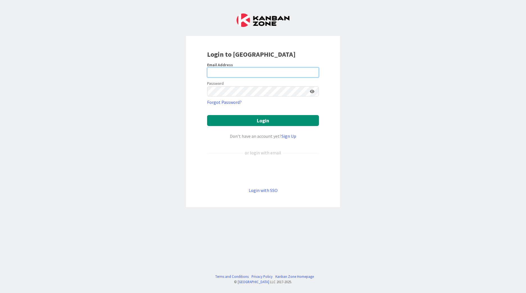
type input "[EMAIL_ADDRESS][PERSON_NAME][DOMAIN_NAME]"
click at [141, 89] on div "Login to [GEOGRAPHIC_DATA] Email Address [EMAIL_ADDRESS][PERSON_NAME][DOMAIN_NA…" at bounding box center [263, 146] width 526 height 293
click at [256, 190] on link "Login with SSO" at bounding box center [263, 191] width 29 height 6
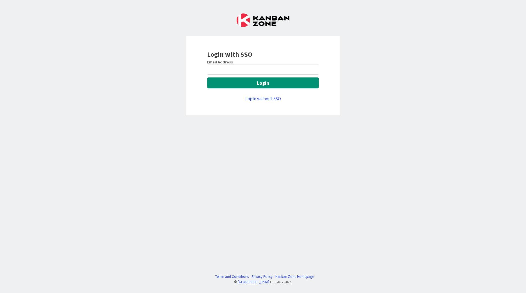
click at [254, 62] on div "Email Address" at bounding box center [263, 62] width 112 height 5
click at [249, 68] on input "email" at bounding box center [263, 70] width 112 height 10
type input "[EMAIL_ADDRESS][PERSON_NAME][DOMAIN_NAME]"
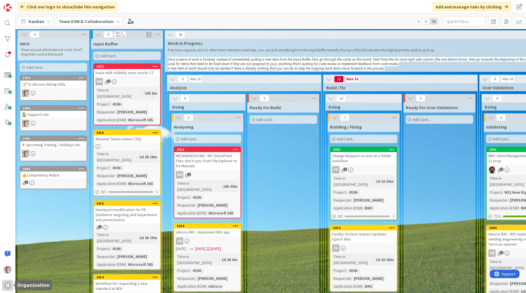
click at [7, 286] on div "H" at bounding box center [8, 286] width 8 height 8
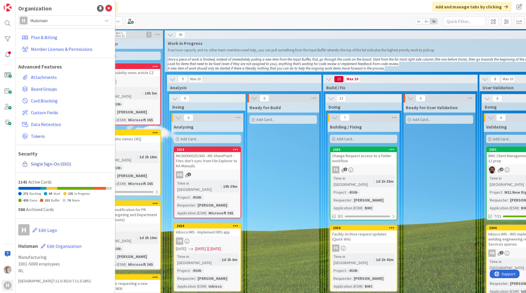
click at [51, 165] on link "Single Sign-On (SSO)" at bounding box center [66, 164] width 92 height 10
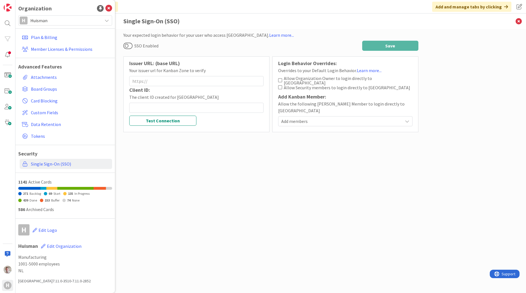
type input "https://login.microsoftonline.com/1b6121ea-4380-4bf4-9d20-951a9f3dc14c/v2.0/.we…"
type input "56878d46-b86b-4768-bbb0-01250c73968f"
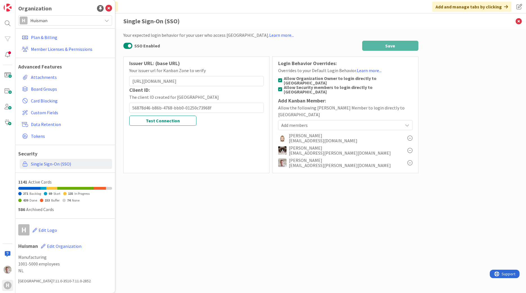
click at [313, 122] on span "Add members" at bounding box center [341, 125] width 121 height 7
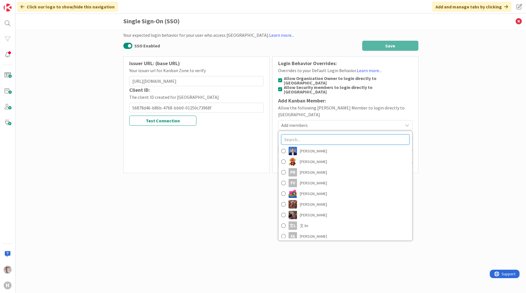
click at [311, 135] on input "text" at bounding box center [345, 140] width 128 height 10
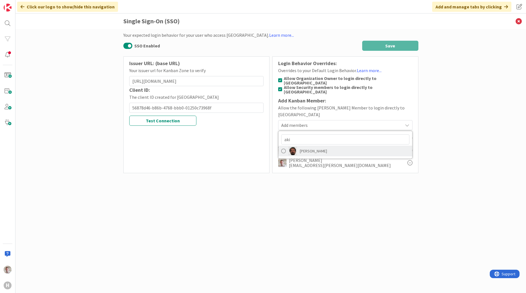
click at [306, 147] on span "Akif Cevik" at bounding box center [313, 151] width 27 height 8
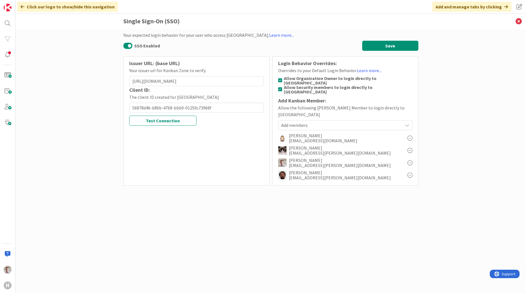
click at [292, 122] on span "Add members" at bounding box center [341, 125] width 121 height 7
click at [295, 133] on div "aki" at bounding box center [345, 139] width 134 height 12
click at [295, 135] on input "aki" at bounding box center [345, 140] width 128 height 10
click at [296, 135] on input "aki" at bounding box center [345, 140] width 128 height 10
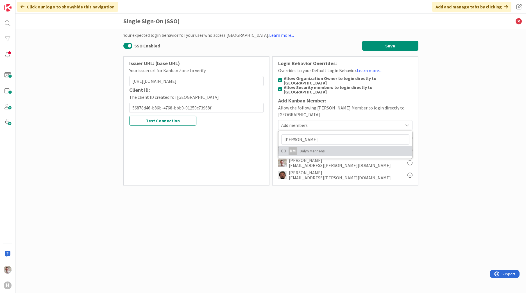
click at [298, 146] on link "DM Dalyn Mennens" at bounding box center [345, 151] width 134 height 11
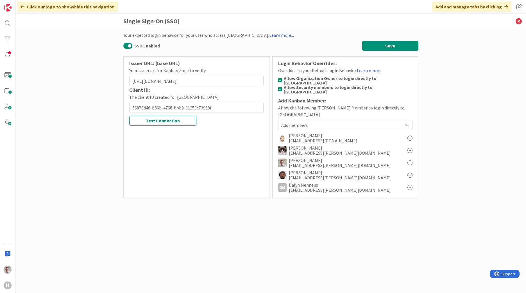
click at [293, 122] on span "Add members" at bounding box center [341, 125] width 121 height 7
click at [294, 135] on input "menn" at bounding box center [345, 140] width 128 height 10
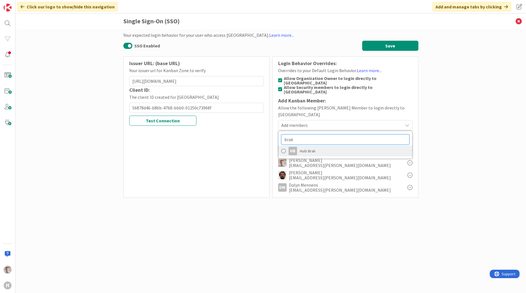
type input "brak"
click at [300, 147] on span "Huib Brak" at bounding box center [308, 151] width 16 height 8
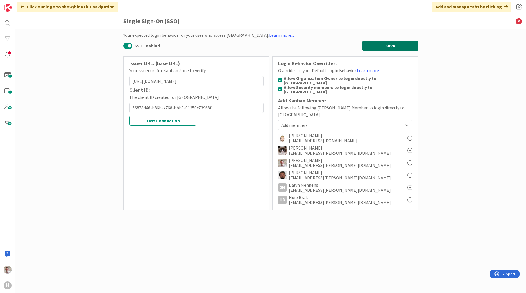
click at [398, 44] on button "Save" at bounding box center [390, 46] width 56 height 10
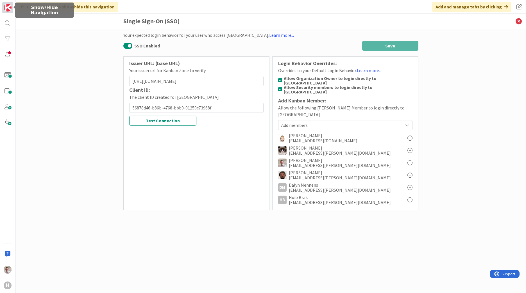
click at [10, 9] on img at bounding box center [8, 8] width 8 height 8
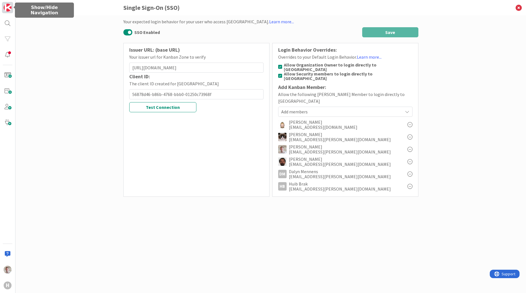
click at [8, 9] on img at bounding box center [8, 8] width 8 height 8
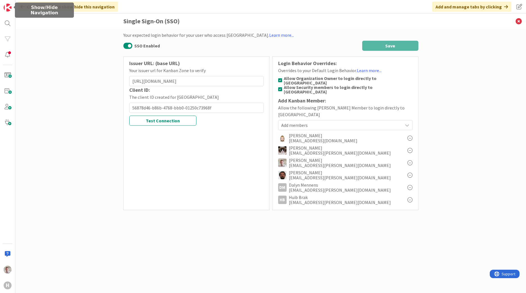
click at [50, 9] on div "Click our logo to show/hide this navigation" at bounding box center [67, 7] width 101 height 10
click at [89, 9] on div "Click our logo to show/hide this navigation" at bounding box center [67, 7] width 101 height 10
click at [21, 6] on icon at bounding box center [23, 6] width 4 height 4
click at [517, 21] on icon at bounding box center [518, 20] width 15 height 15
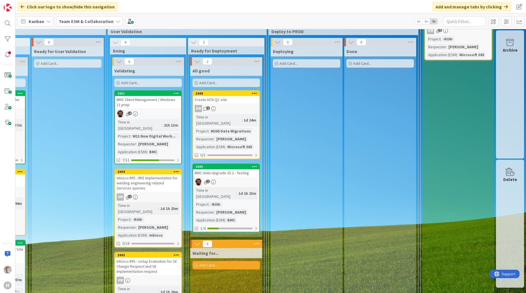
scroll to position [0, 376]
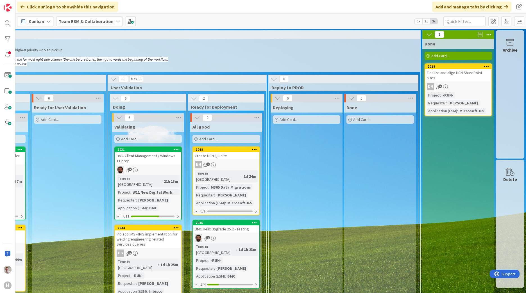
click at [426, 35] on icon at bounding box center [429, 34] width 6 height 6
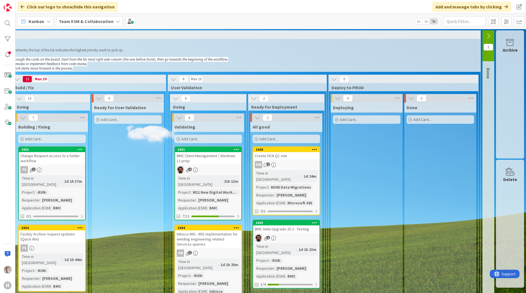
click at [485, 37] on icon at bounding box center [488, 36] width 6 height 6
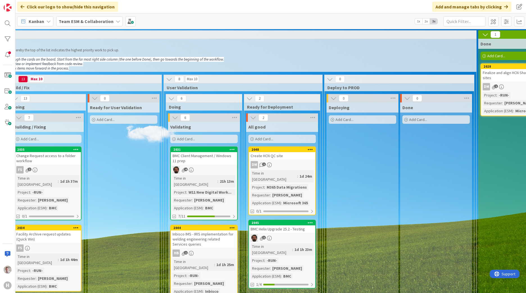
click at [500, 72] on div "Finalize and align HCN SharePoint sites" at bounding box center [514, 75] width 66 height 12
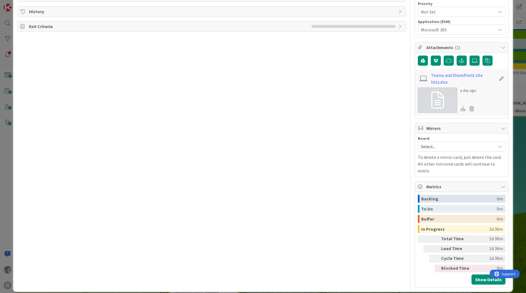
scroll to position [3, 0]
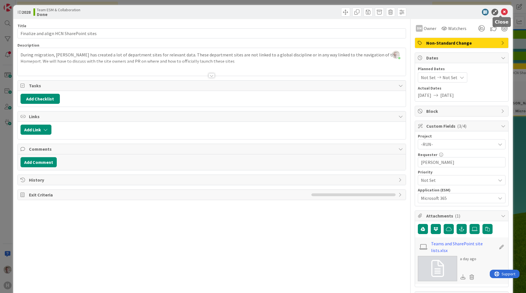
click at [502, 12] on icon at bounding box center [504, 12] width 7 height 7
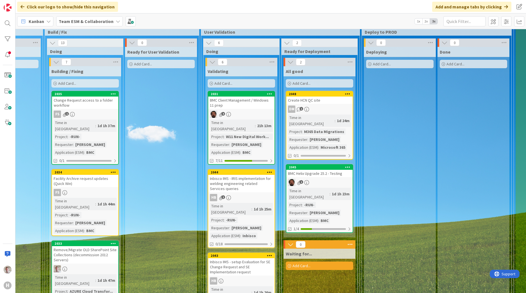
scroll to position [56, 278]
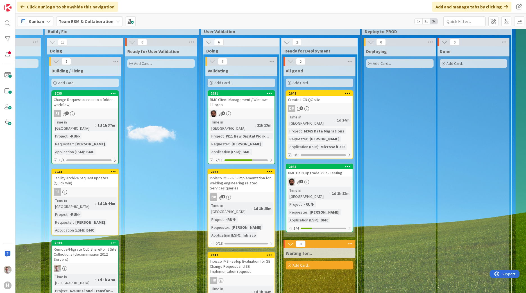
click at [313, 99] on div "Create HCN QC site" at bounding box center [319, 99] width 66 height 7
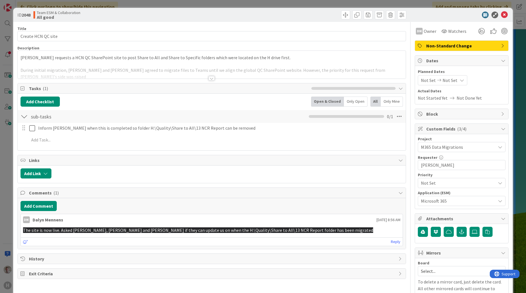
click at [429, 80] on span "Not Set" at bounding box center [428, 80] width 15 height 7
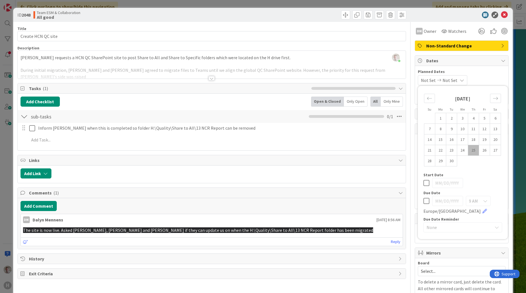
click at [423, 203] on icon at bounding box center [426, 201] width 6 height 7
type input "[DATE]"
click at [501, 15] on icon at bounding box center [504, 15] width 7 height 7
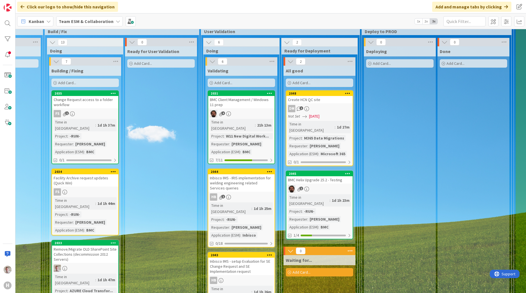
click at [316, 118] on span "[DATE]" at bounding box center [314, 116] width 10 height 6
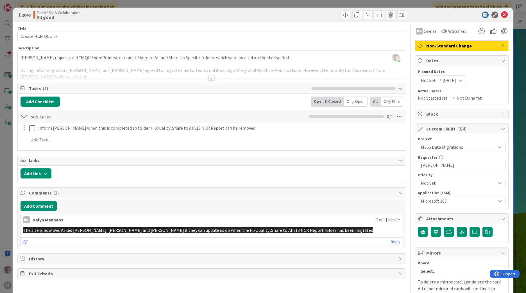
click at [428, 83] on span "Not Set" at bounding box center [428, 80] width 15 height 7
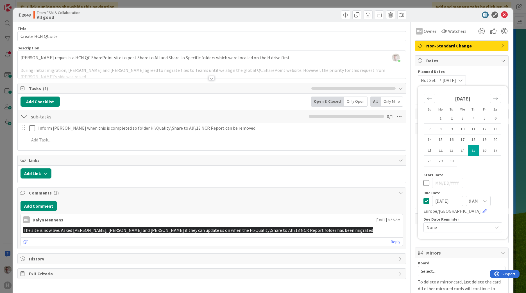
click at [423, 206] on div "09/25/2025 9 AM Europe/Paris" at bounding box center [462, 205] width 79 height 19
click at [423, 203] on icon at bounding box center [426, 201] width 6 height 7
click at [423, 201] on icon at bounding box center [426, 201] width 6 height 7
type input "[DATE]"
click at [503, 17] on icon at bounding box center [504, 15] width 7 height 7
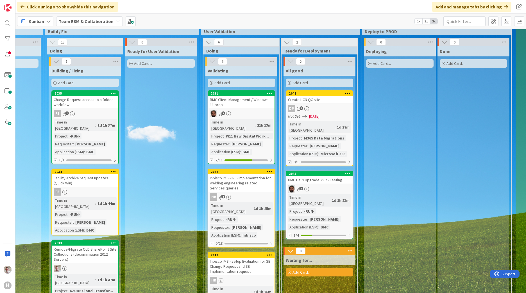
click at [313, 118] on span "[DATE]" at bounding box center [314, 116] width 10 height 6
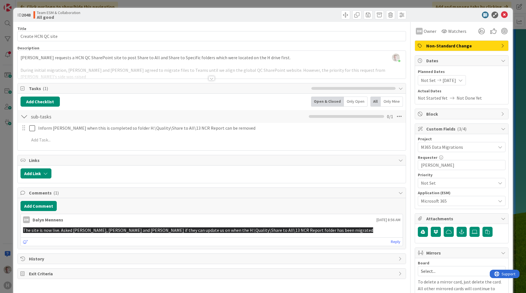
click at [443, 84] on div "Not Set 09/25/2025" at bounding box center [442, 80] width 48 height 10
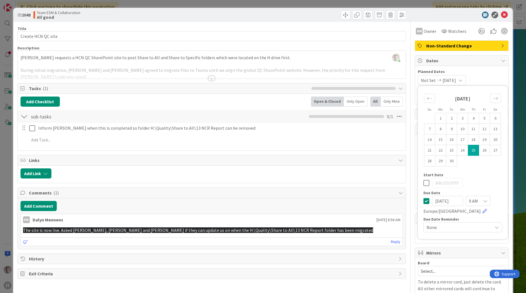
click at [423, 201] on icon at bounding box center [426, 201] width 6 height 7
click at [501, 14] on icon at bounding box center [504, 15] width 7 height 7
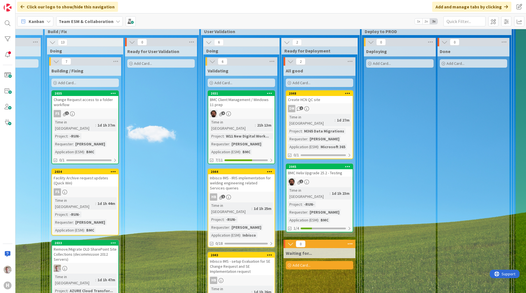
click at [313, 169] on div "BMC Helix Upgrade 25.2 - Testing" at bounding box center [319, 172] width 66 height 7
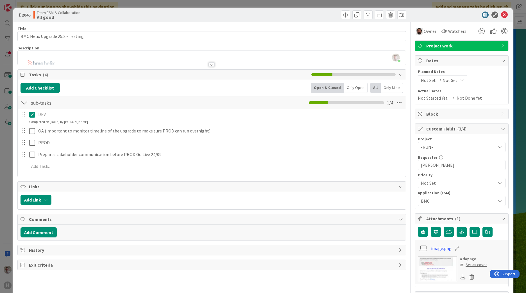
click at [498, 19] on div "ID 2045 Team ESM & Collaboration All good" at bounding box center [262, 15] width 499 height 14
click at [501, 16] on icon at bounding box center [504, 15] width 7 height 7
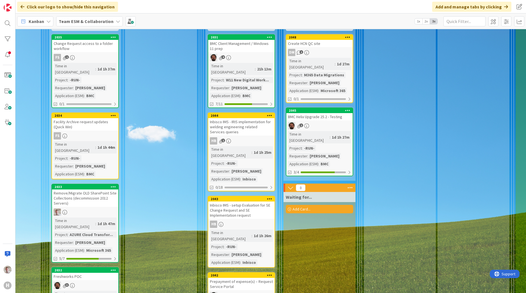
scroll to position [140, 278]
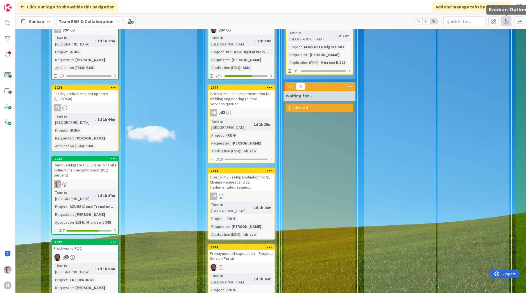
click at [507, 22] on span at bounding box center [506, 21] width 10 height 10
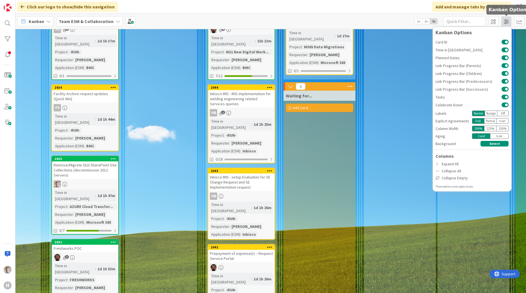
click at [508, 23] on span at bounding box center [506, 21] width 10 height 10
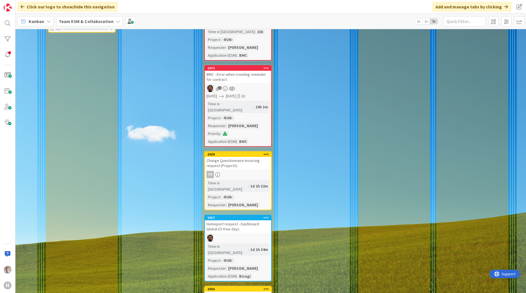
scroll to position [795, 126]
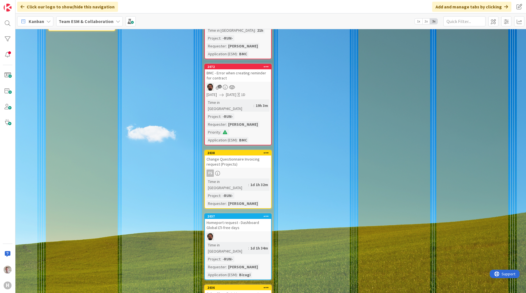
click at [246, 272] on div "Bizagi" at bounding box center [245, 275] width 14 height 6
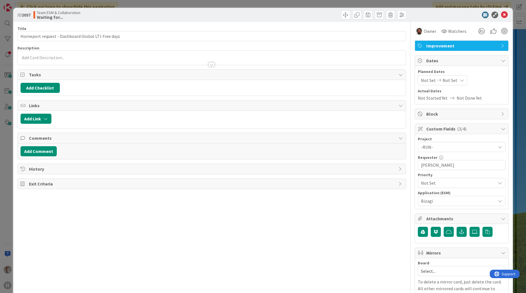
click at [430, 195] on div "Application (ESM) Bizagi" at bounding box center [462, 198] width 88 height 15
click at [429, 198] on span "Bizagi" at bounding box center [457, 201] width 72 height 8
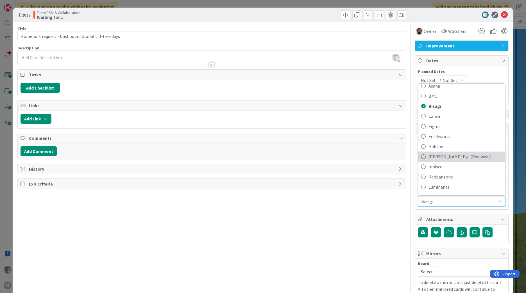
scroll to position [28, 0]
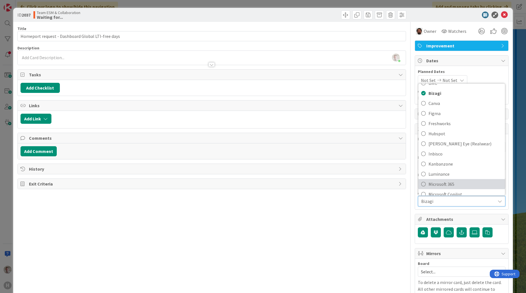
click at [437, 184] on span "Microsoft 365" at bounding box center [465, 184] width 74 height 8
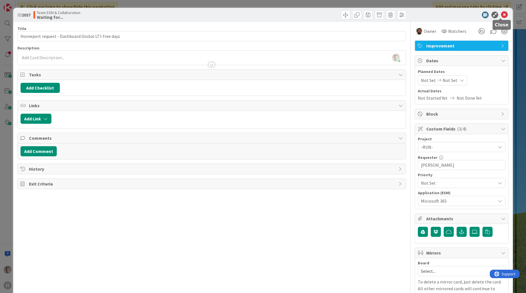
click at [501, 15] on icon at bounding box center [504, 15] width 7 height 7
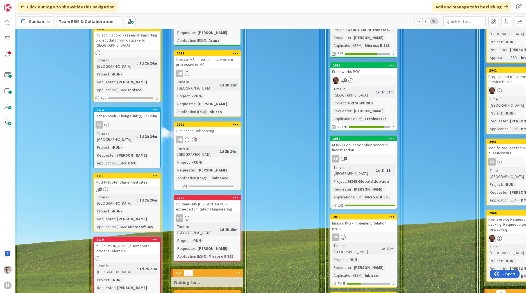
scroll to position [345, 0]
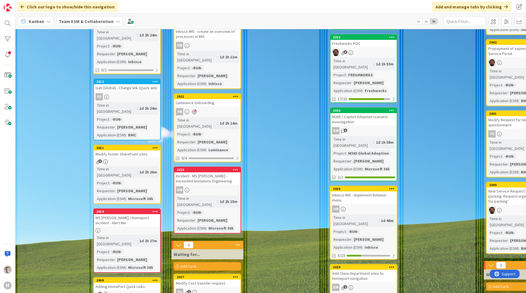
click at [228, 186] on div "DM" at bounding box center [207, 189] width 66 height 7
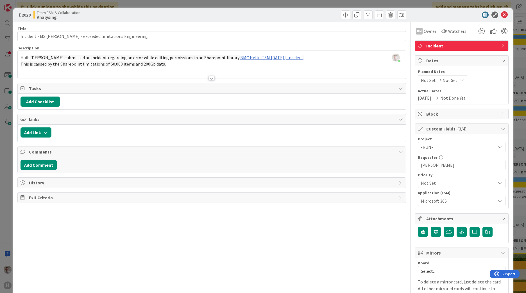
click at [208, 78] on div at bounding box center [211, 78] width 6 height 4
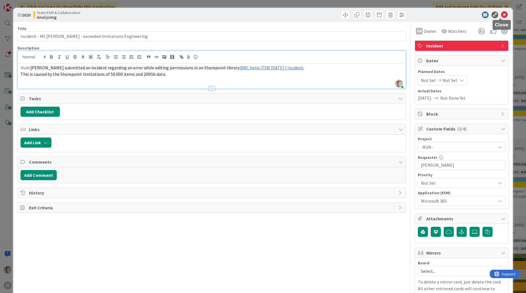
click at [501, 17] on icon at bounding box center [504, 15] width 7 height 7
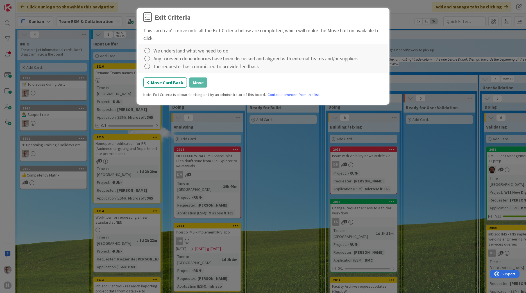
click at [172, 53] on div "We understand what we need to do" at bounding box center [190, 51] width 75 height 8
click at [147, 51] on icon at bounding box center [147, 51] width 8 height 8
click at [147, 58] on link "Complete" at bounding box center [178, 62] width 70 height 8
click at [147, 57] on icon at bounding box center [147, 59] width 8 height 8
click at [151, 66] on link "Complete" at bounding box center [178, 70] width 70 height 8
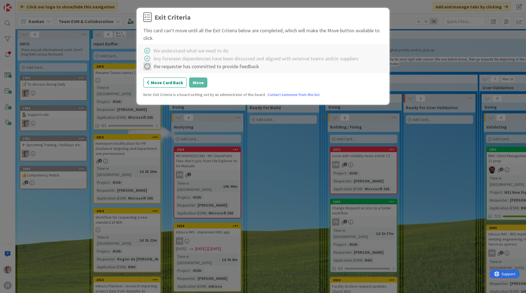
click at [150, 67] on icon at bounding box center [147, 67] width 8 height 8
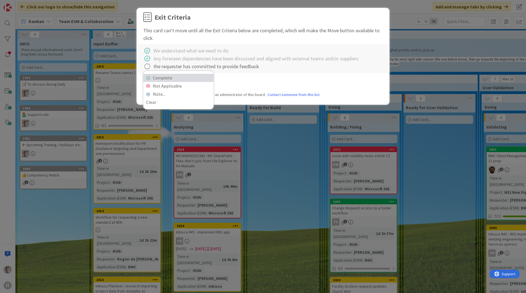
drag, startPoint x: 161, startPoint y: 76, endPoint x: 168, endPoint y: 78, distance: 7.6
click at [161, 77] on link "Complete" at bounding box center [178, 78] width 70 height 8
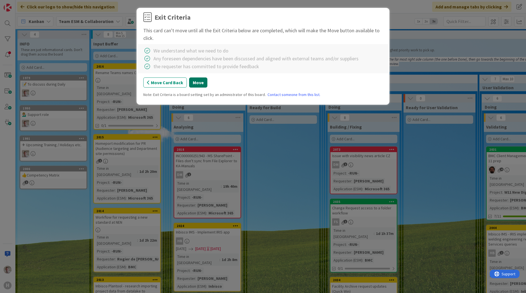
click at [195, 81] on button "Move" at bounding box center [198, 83] width 18 height 10
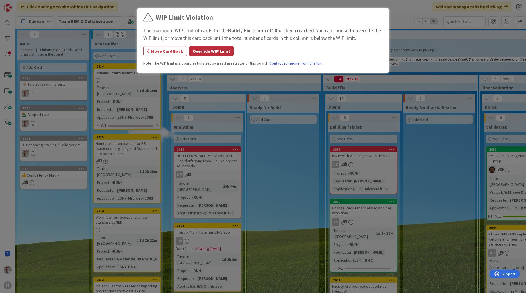
click at [202, 54] on button "Override WIP Limit" at bounding box center [211, 51] width 45 height 10
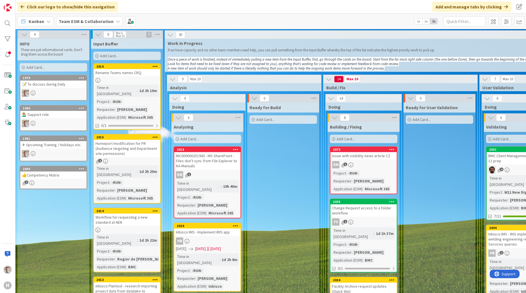
click at [73, 85] on div "📝 To discuss during Daily" at bounding box center [53, 84] width 66 height 7
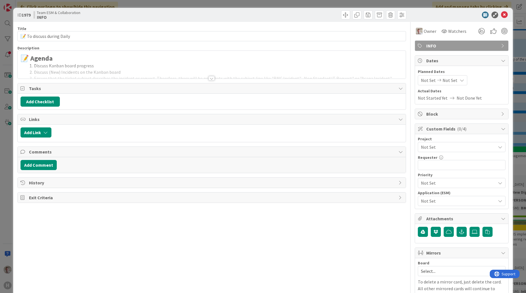
click at [209, 78] on div at bounding box center [211, 78] width 6 height 4
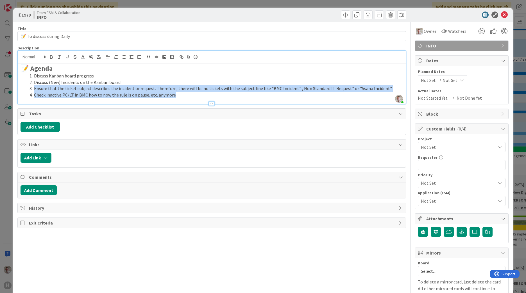
drag, startPoint x: 190, startPoint y: 94, endPoint x: 31, endPoint y: 86, distance: 159.2
click at [31, 86] on ol "Discuss Kanban board progress Discuss (New) Incidents on the Kanban board Ensur…" at bounding box center [212, 86] width 382 height 26
click at [195, 92] on li "Check inactive PC/LT in BMC how to now the rule is on pause. etc. anymore" at bounding box center [214, 95] width 375 height 6
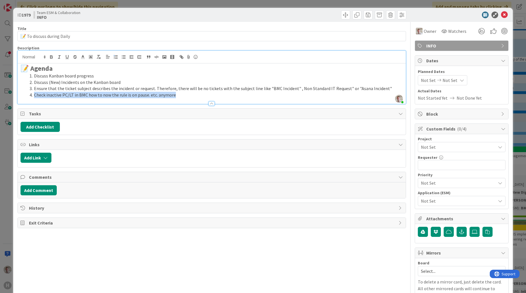
drag, startPoint x: 249, startPoint y: 94, endPoint x: 53, endPoint y: 114, distance: 197.0
click at [33, 96] on li "Check inactive PC/LT in BMC how to now the rule is on pause. etc. anymore" at bounding box center [214, 95] width 375 height 6
click at [180, 94] on li "Check inactive PC/LT in BMC how to now the rule is on pause. etc. anymore" at bounding box center [214, 95] width 375 height 6
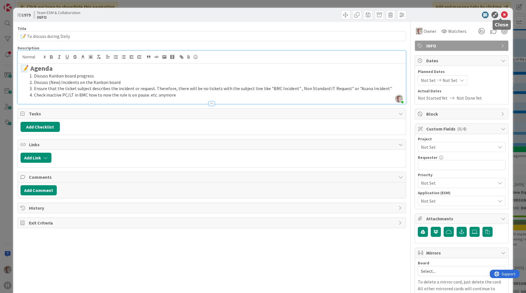
click at [501, 15] on icon at bounding box center [504, 15] width 7 height 7
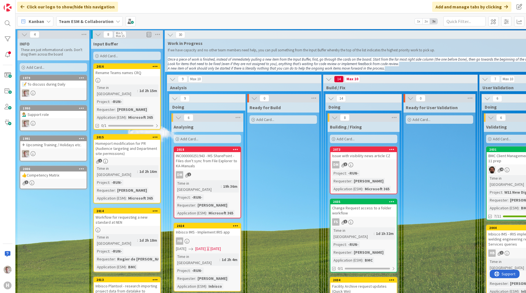
scroll to position [0, 370]
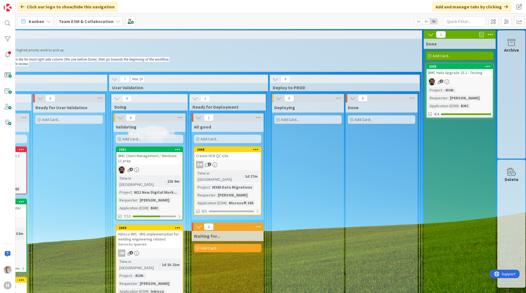
click at [76, 19] on b "Team ESM & Collaboration" at bounding box center [86, 22] width 55 height 6
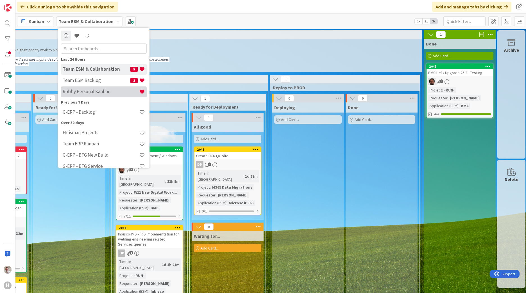
click at [79, 93] on h4 "Robby Personal Kanban" at bounding box center [101, 92] width 76 height 6
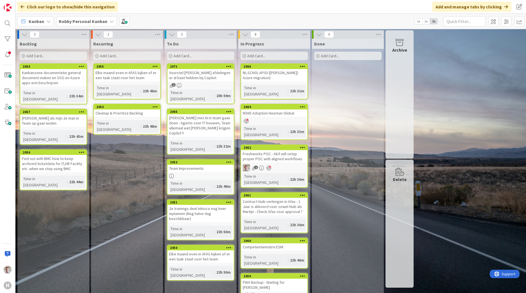
click at [261, 77] on div "NL-SCH01-AP03 ([PERSON_NAME]) Azure migration)" at bounding box center [274, 75] width 66 height 12
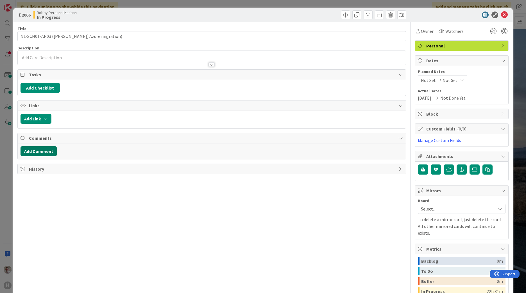
click at [38, 153] on button "Add Comment" at bounding box center [39, 151] width 36 height 10
click at [62, 177] on div at bounding box center [212, 175] width 382 height 22
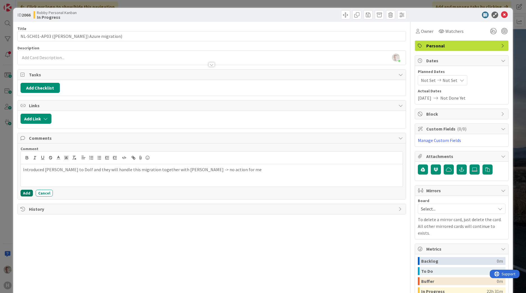
click at [28, 192] on button "Add" at bounding box center [27, 193] width 12 height 7
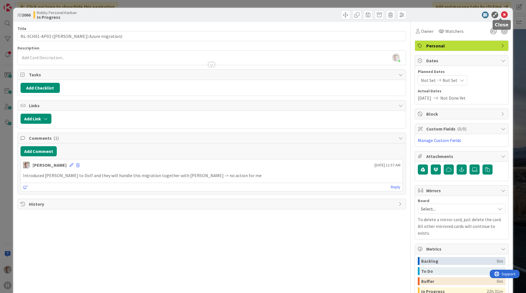
click at [501, 16] on icon at bounding box center [504, 15] width 7 height 7
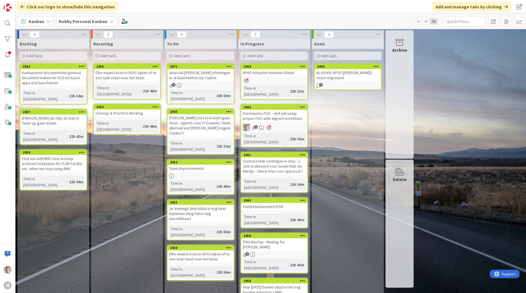
click at [317, 34] on icon at bounding box center [319, 34] width 6 height 6
